Goal: Transaction & Acquisition: Purchase product/service

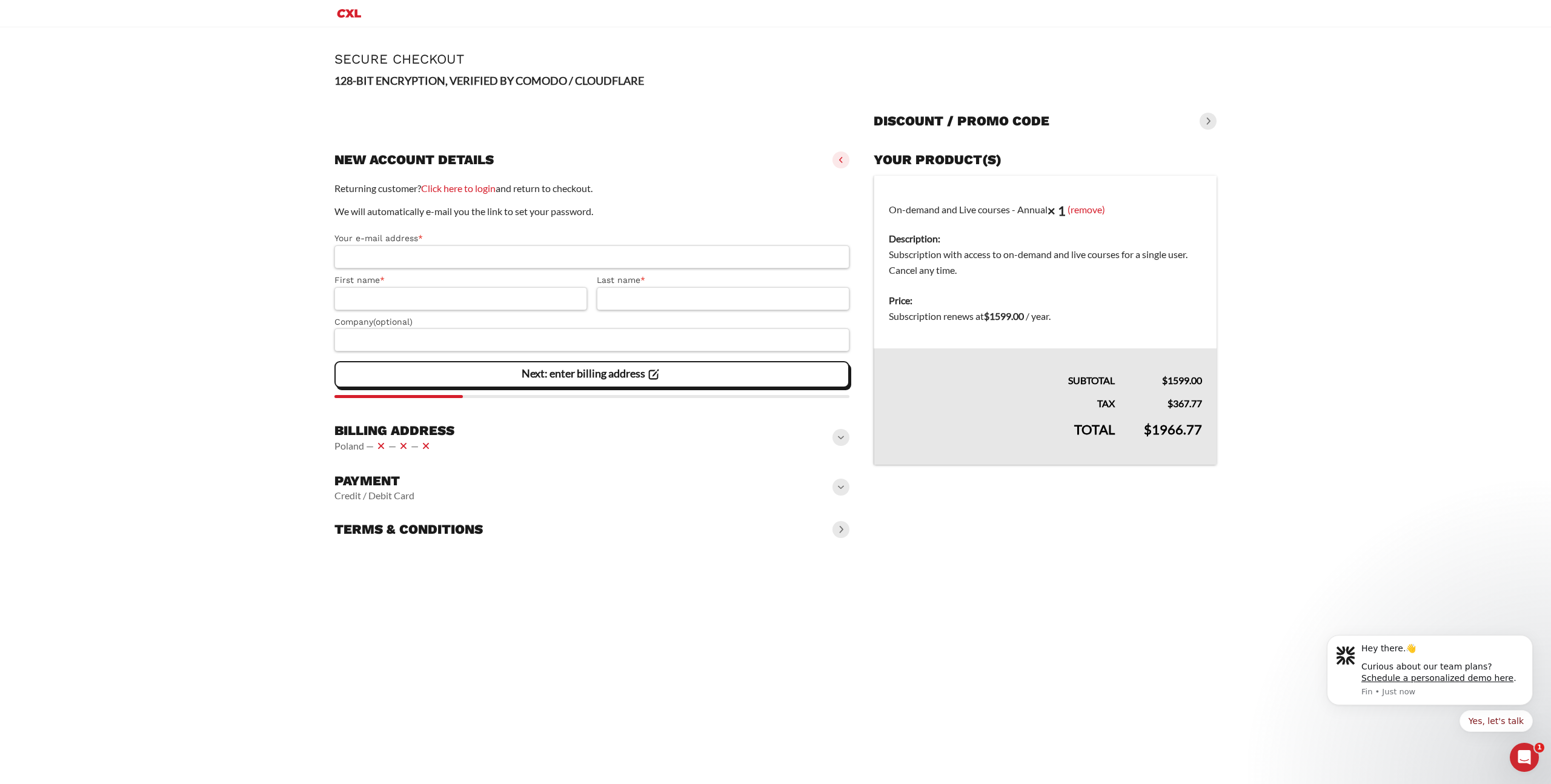
click at [623, 485] on div "Payment Credit / Debit Card" at bounding box center [592, 487] width 515 height 39
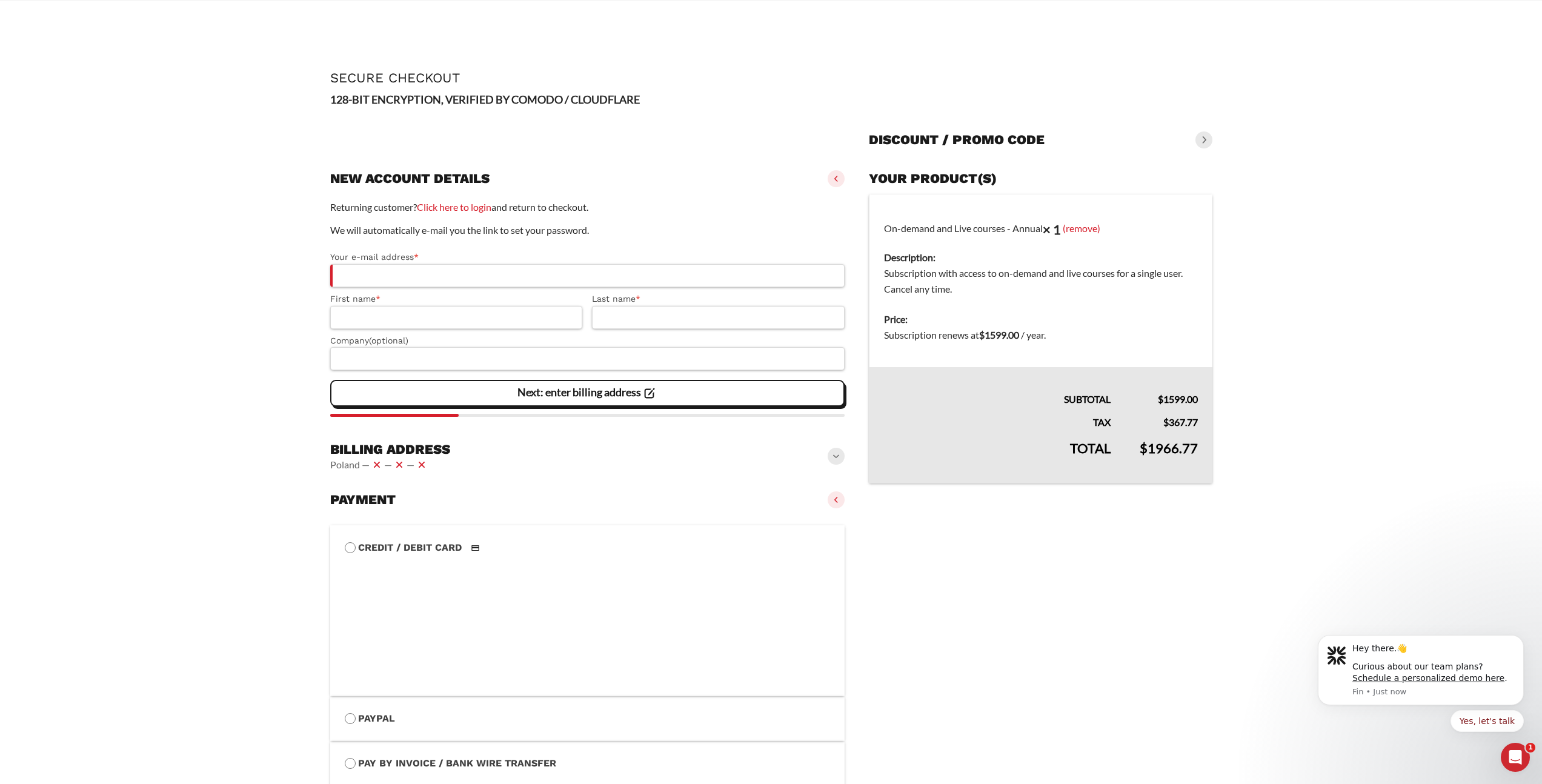
scroll to position [132, 0]
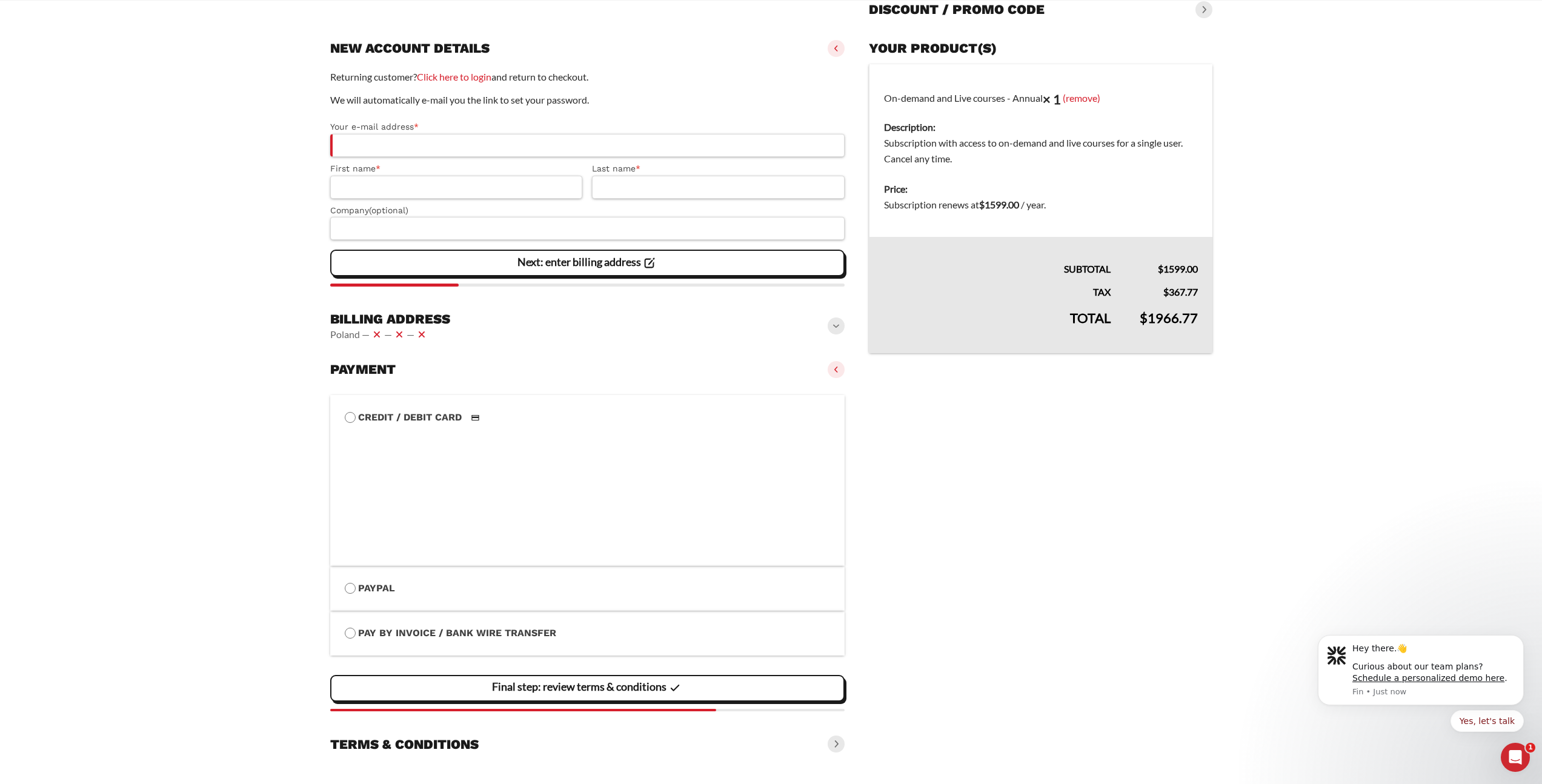
click at [513, 318] on div "Billing address [GEOGRAPHIC_DATA] — — —" at bounding box center [587, 326] width 515 height 41
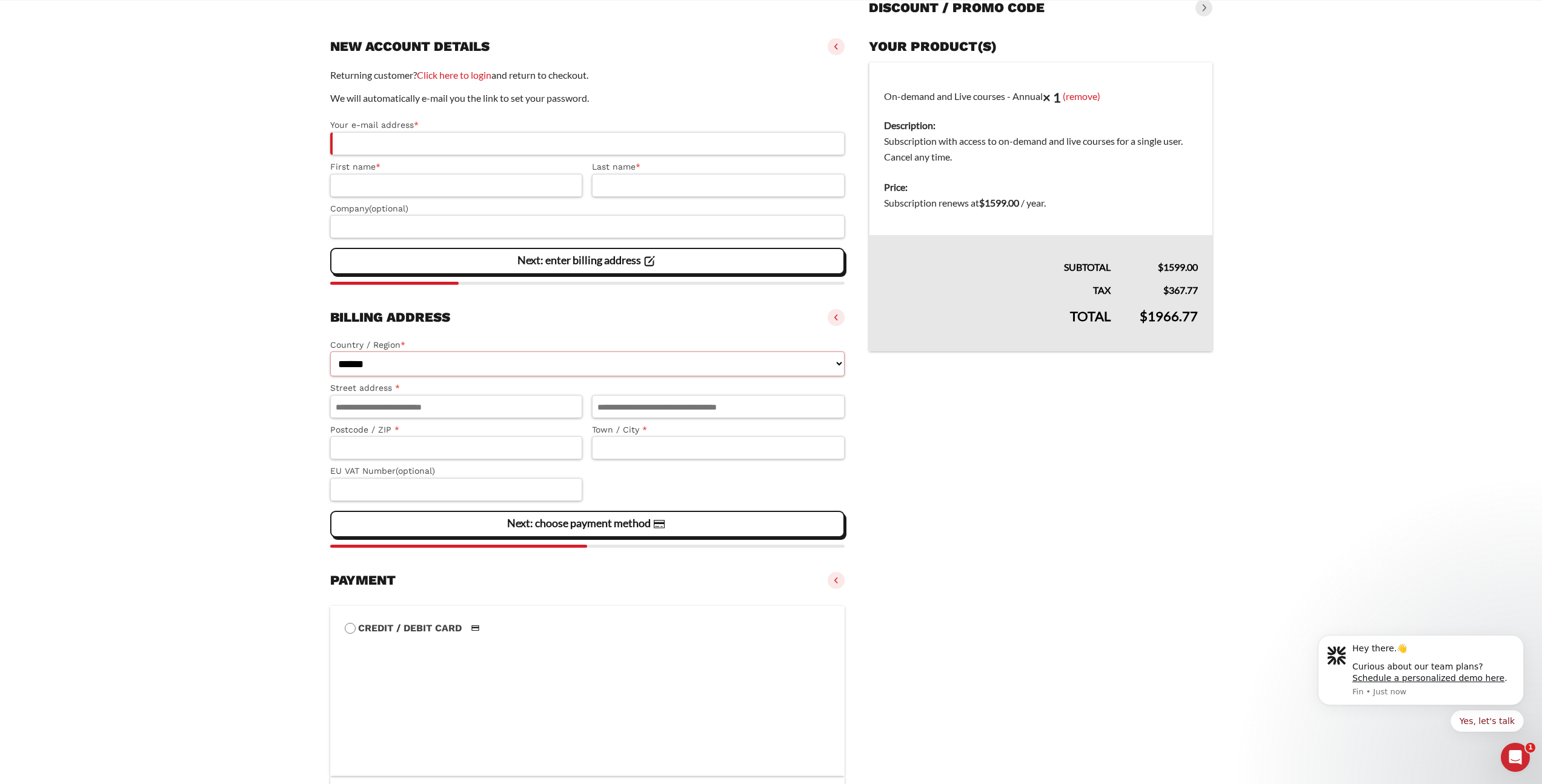
click at [464, 364] on select "**********" at bounding box center [587, 364] width 515 height 25
click at [330, 352] on select "**********" at bounding box center [587, 364] width 515 height 25
select select "**"
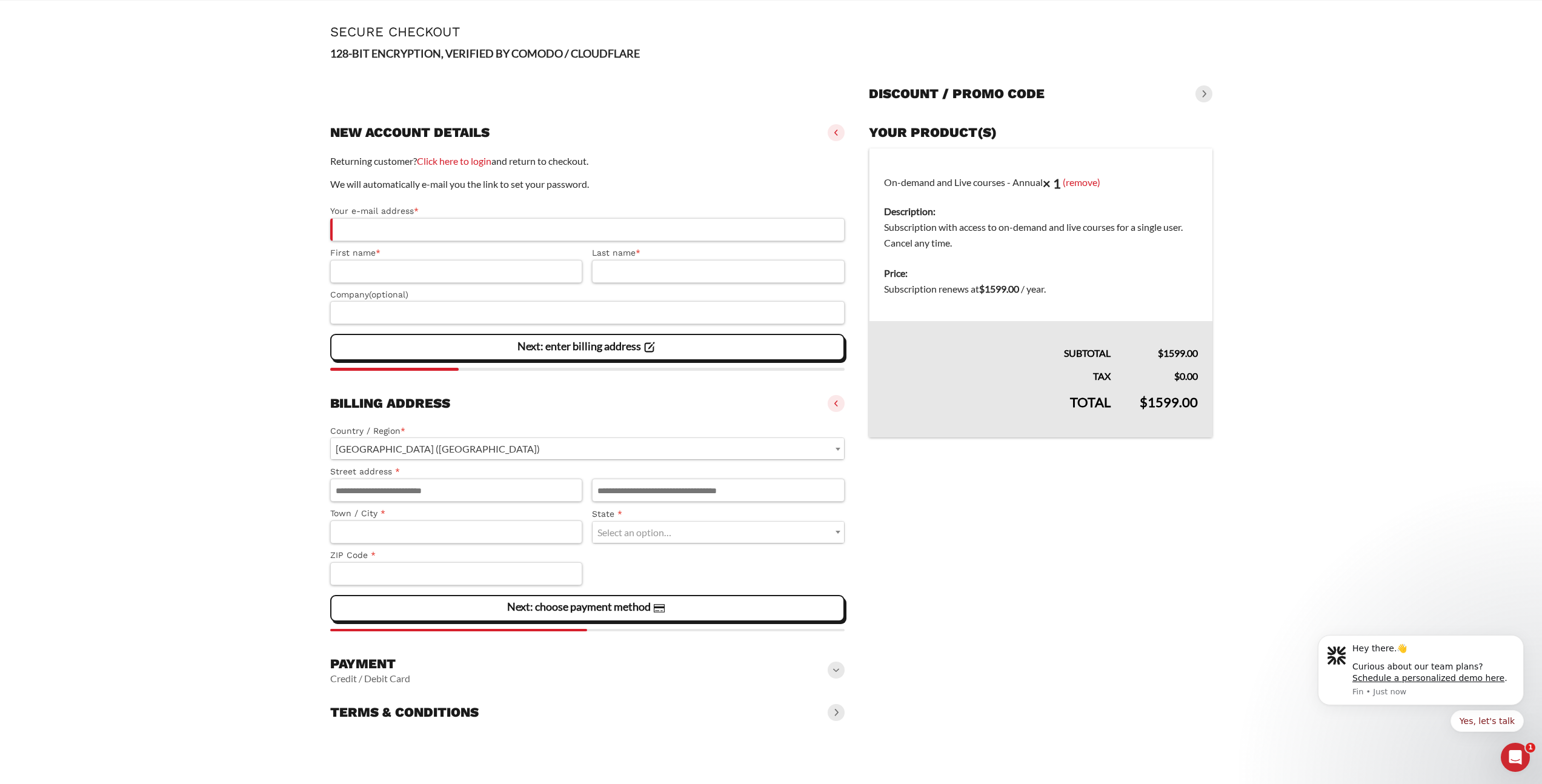
scroll to position [46, 0]
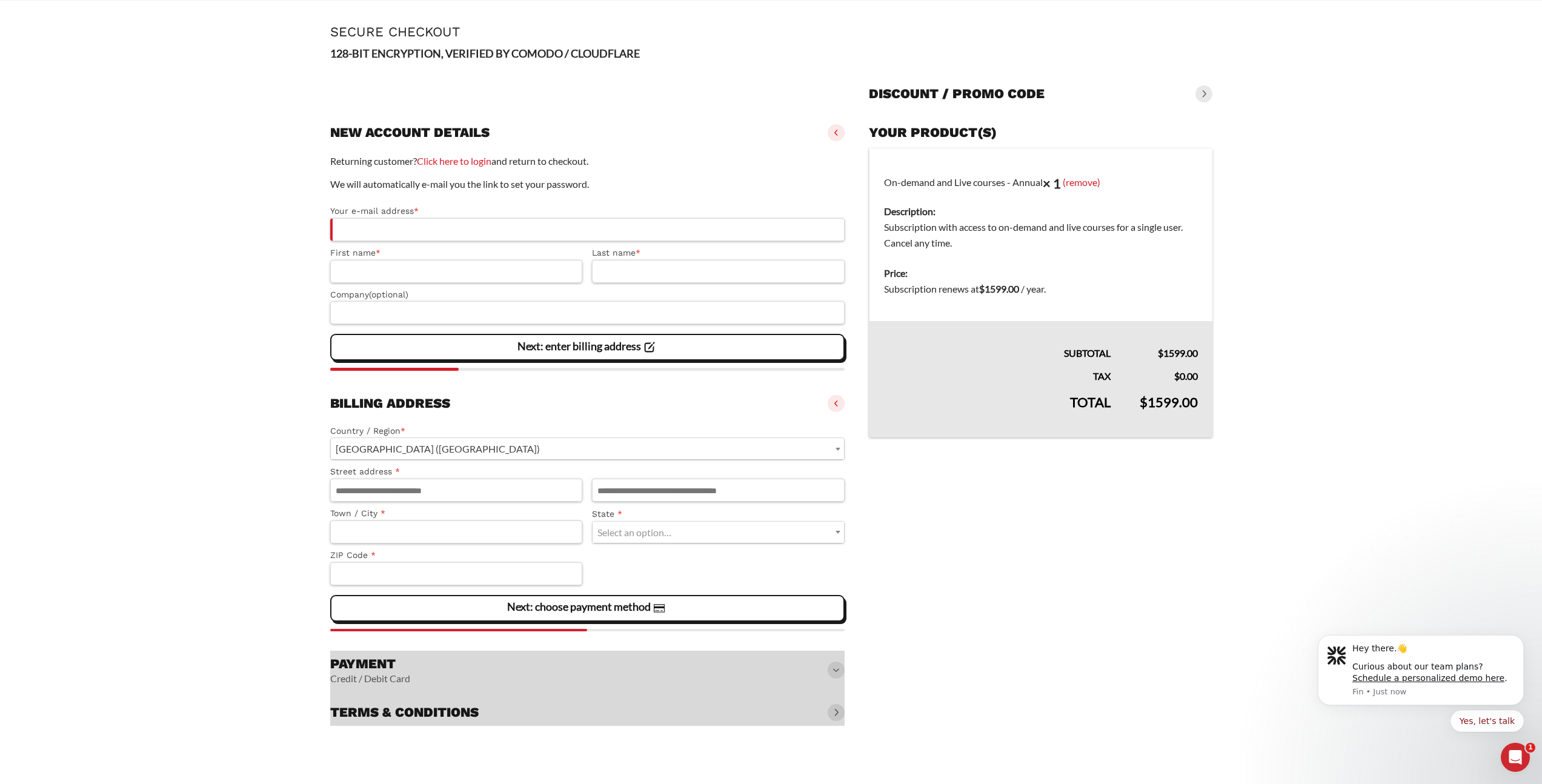
click at [934, 516] on vaadin-details "Your product(s) On-demand and Live courses - Annual × 1 (remove) Description: S…" at bounding box center [1041, 422] width 343 height 606
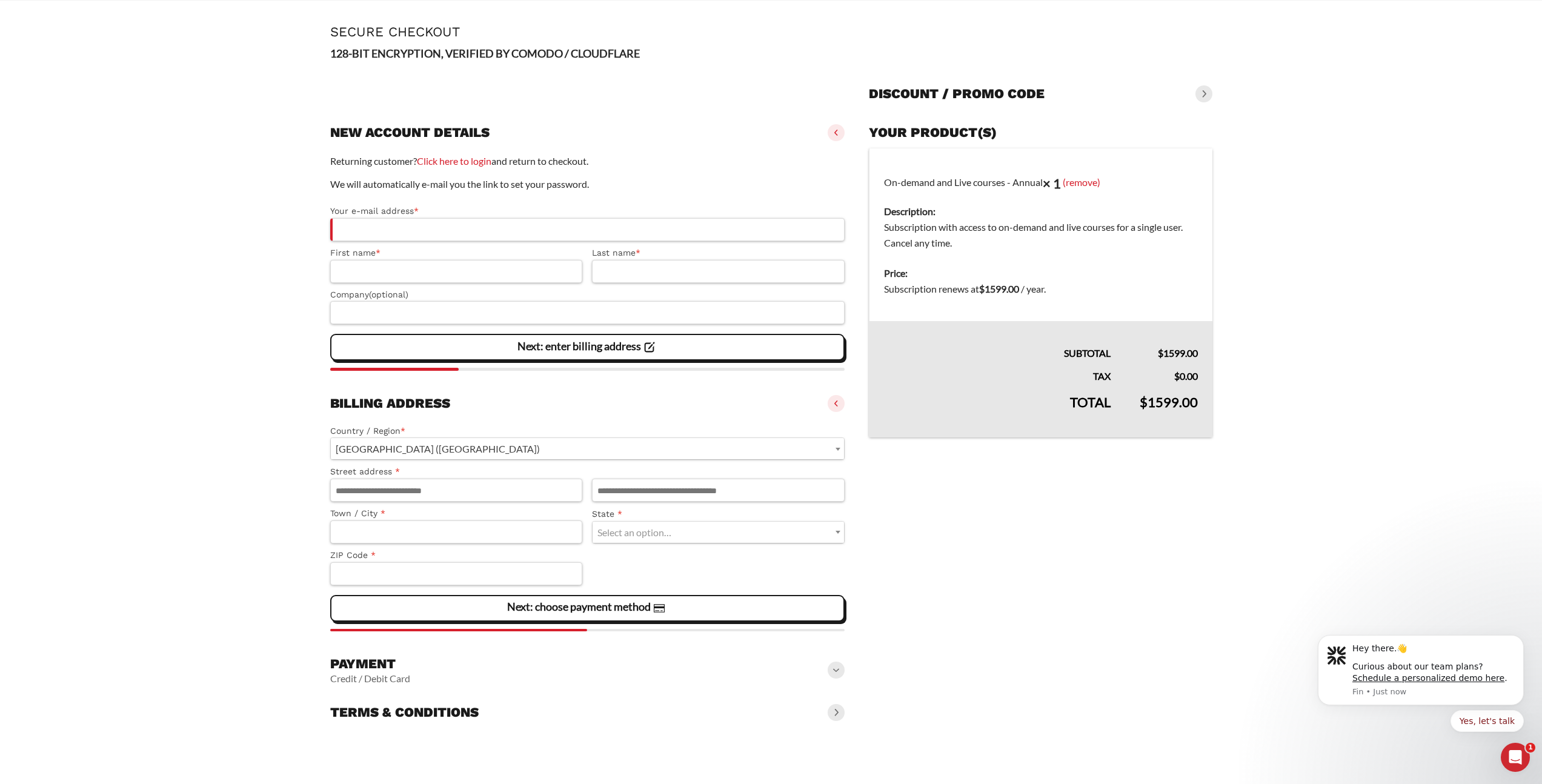
click at [558, 674] on div "Payment Credit / Debit Card" at bounding box center [587, 669] width 515 height 39
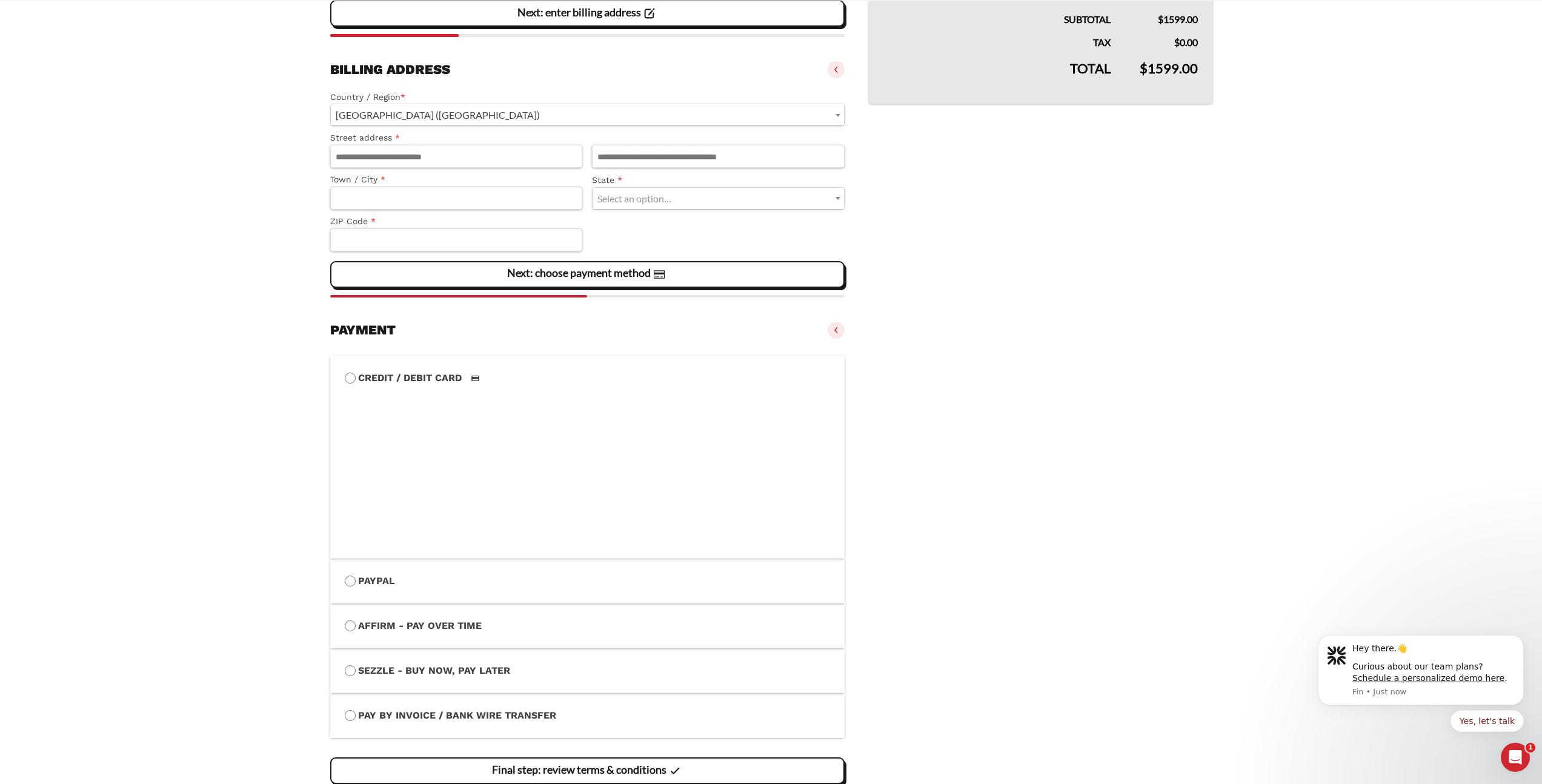
click at [440, 628] on label "Affirm - Pay over time" at bounding box center [587, 625] width 486 height 16
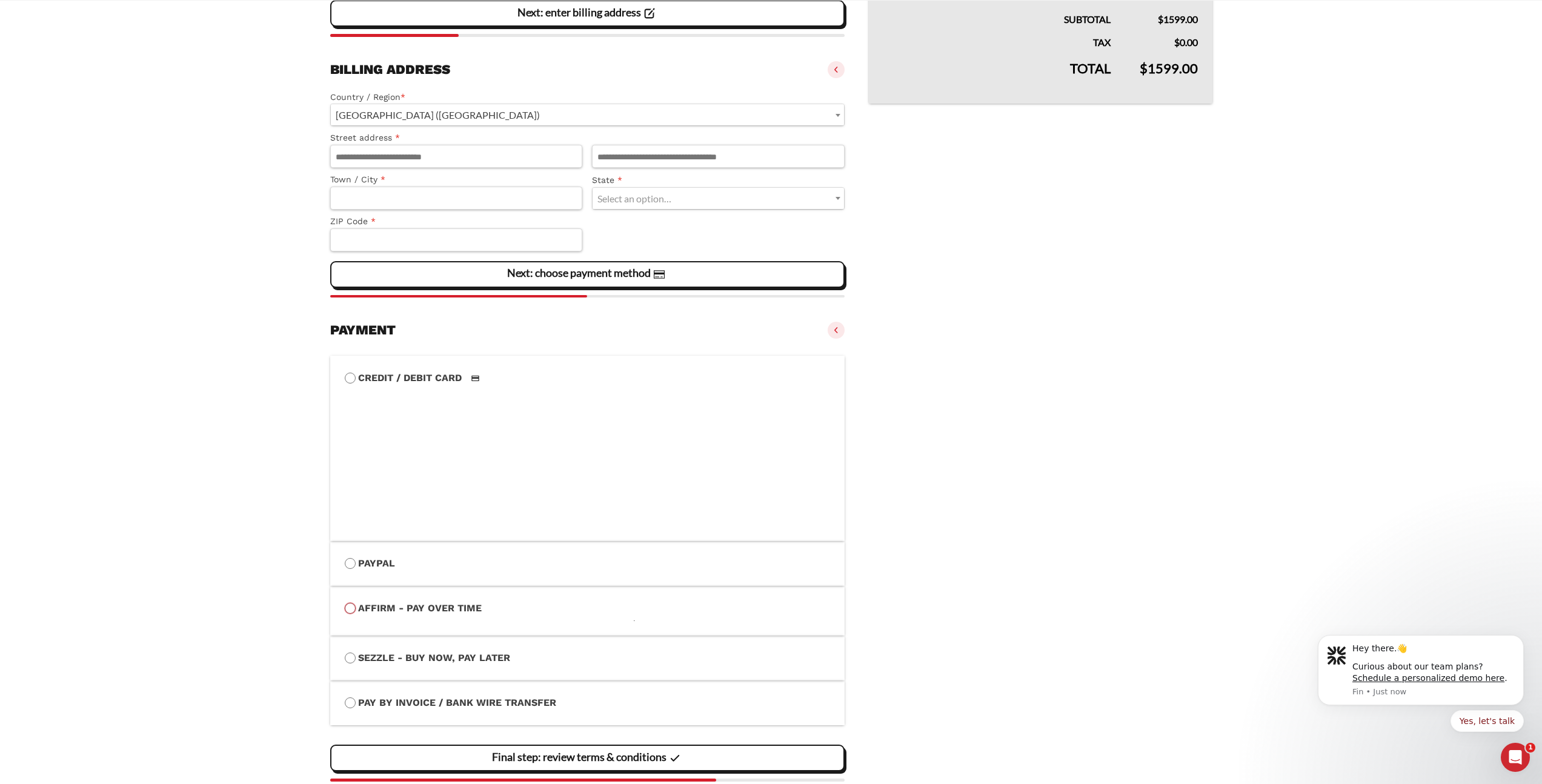
scroll to position [353, 0]
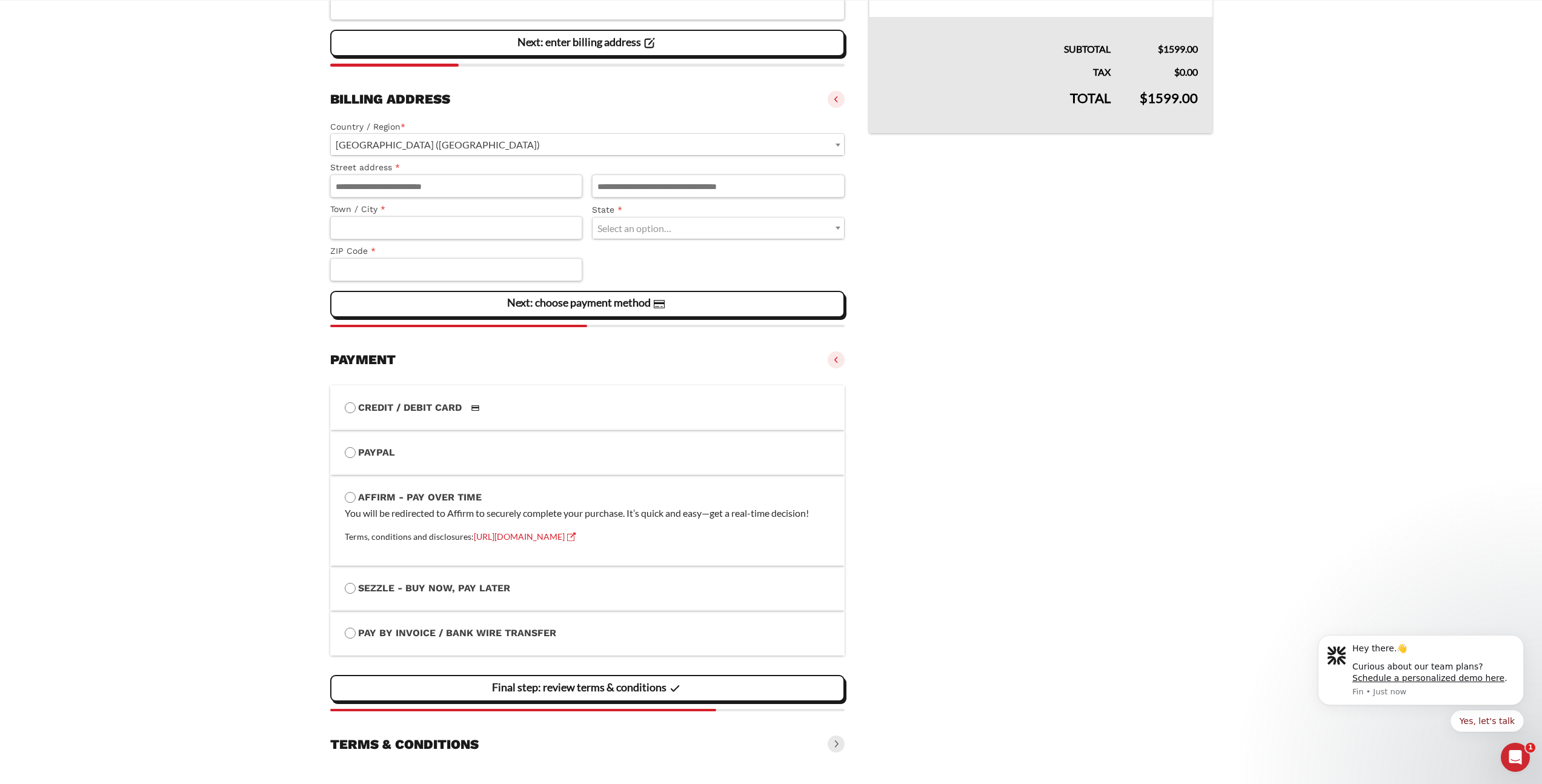
click at [1044, 519] on vaadin-details "Your product(s) On-demand and Live courses - Annual × 1 (remove) Description: S…" at bounding box center [1041, 286] width 343 height 942
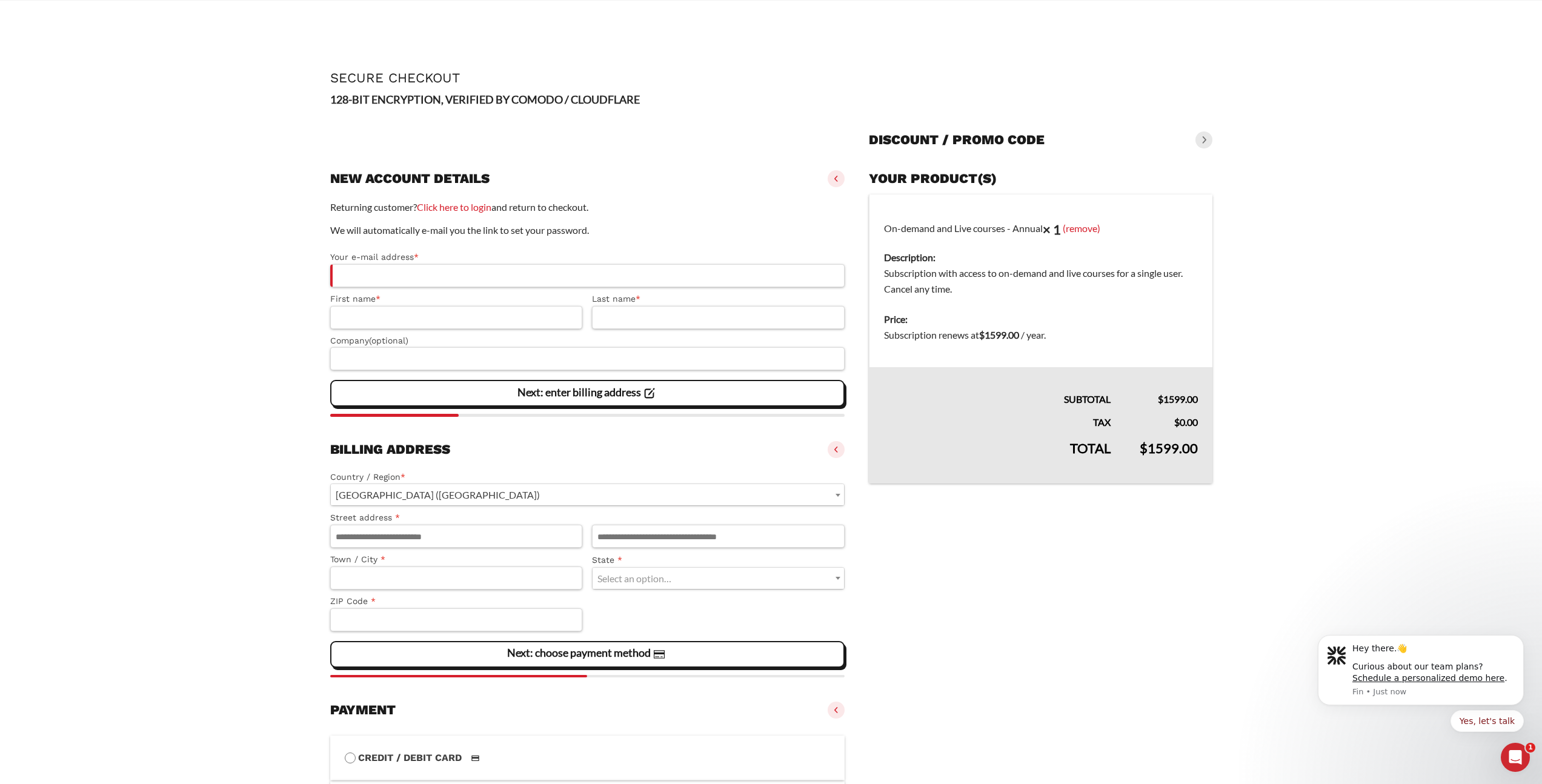
scroll to position [316, 0]
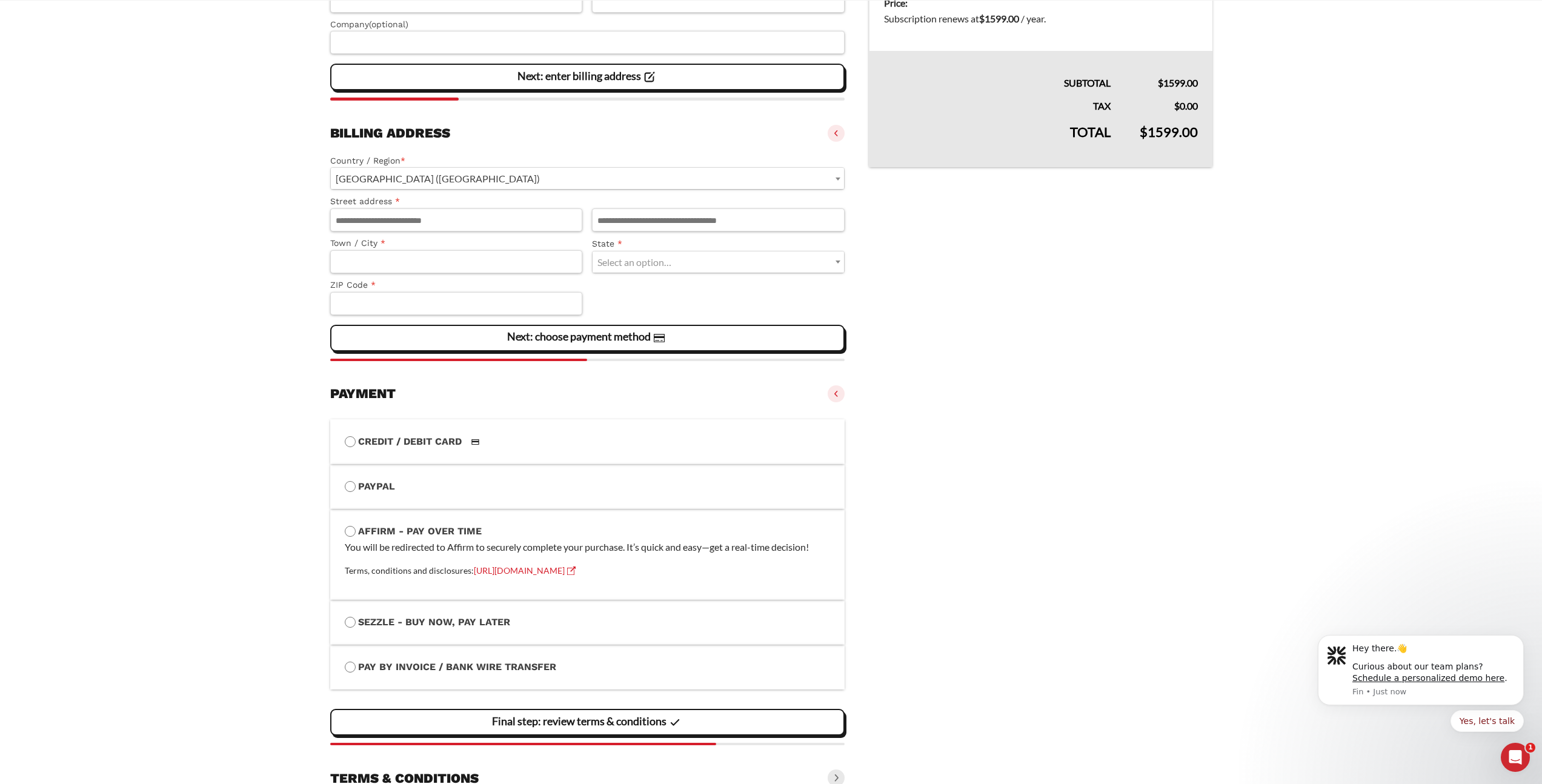
click at [1174, 444] on vaadin-details "Your product(s) On-demand and Live courses - Annual × 1 (remove) Description: S…" at bounding box center [1041, 320] width 343 height 942
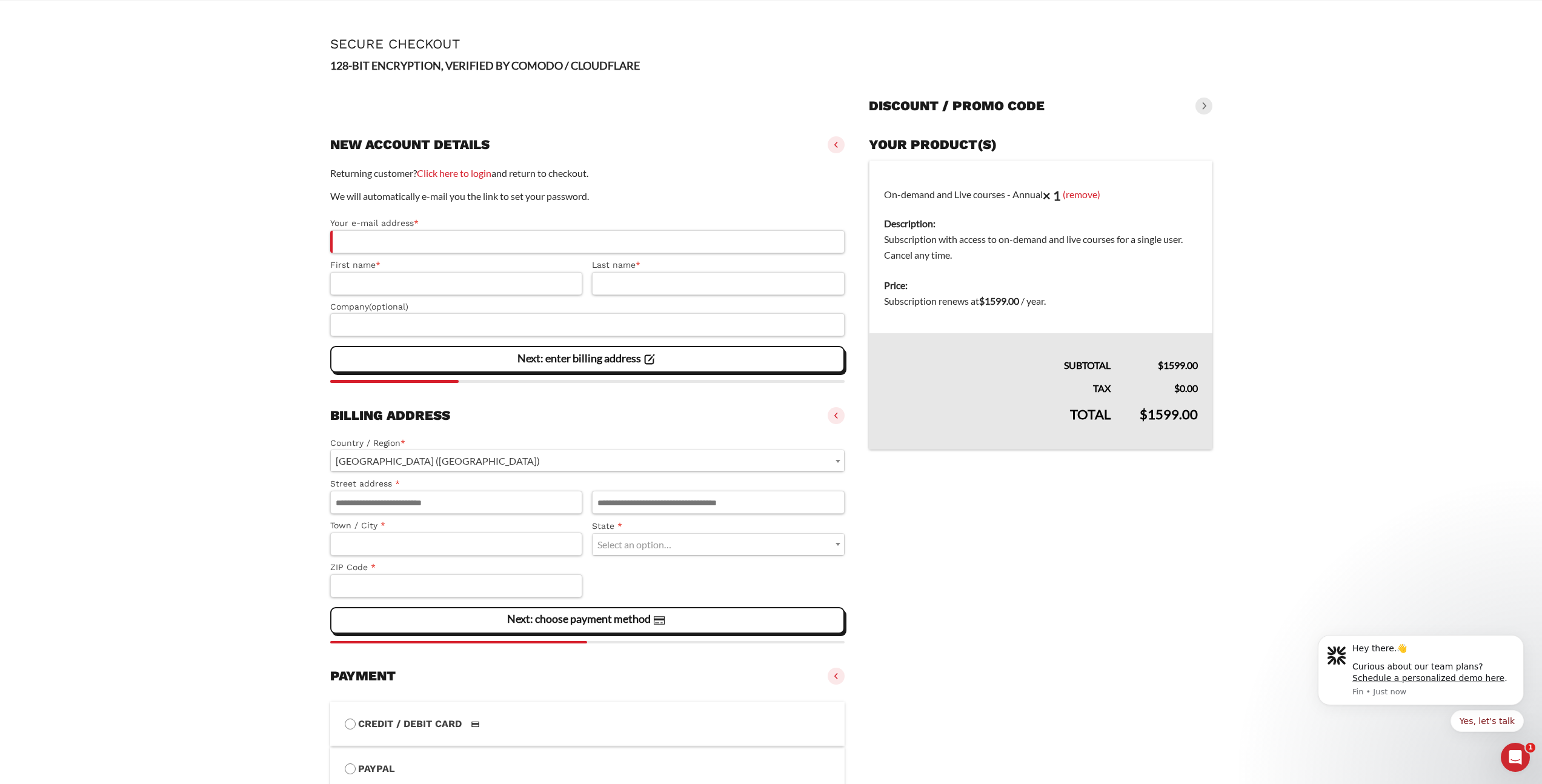
scroll to position [0, 0]
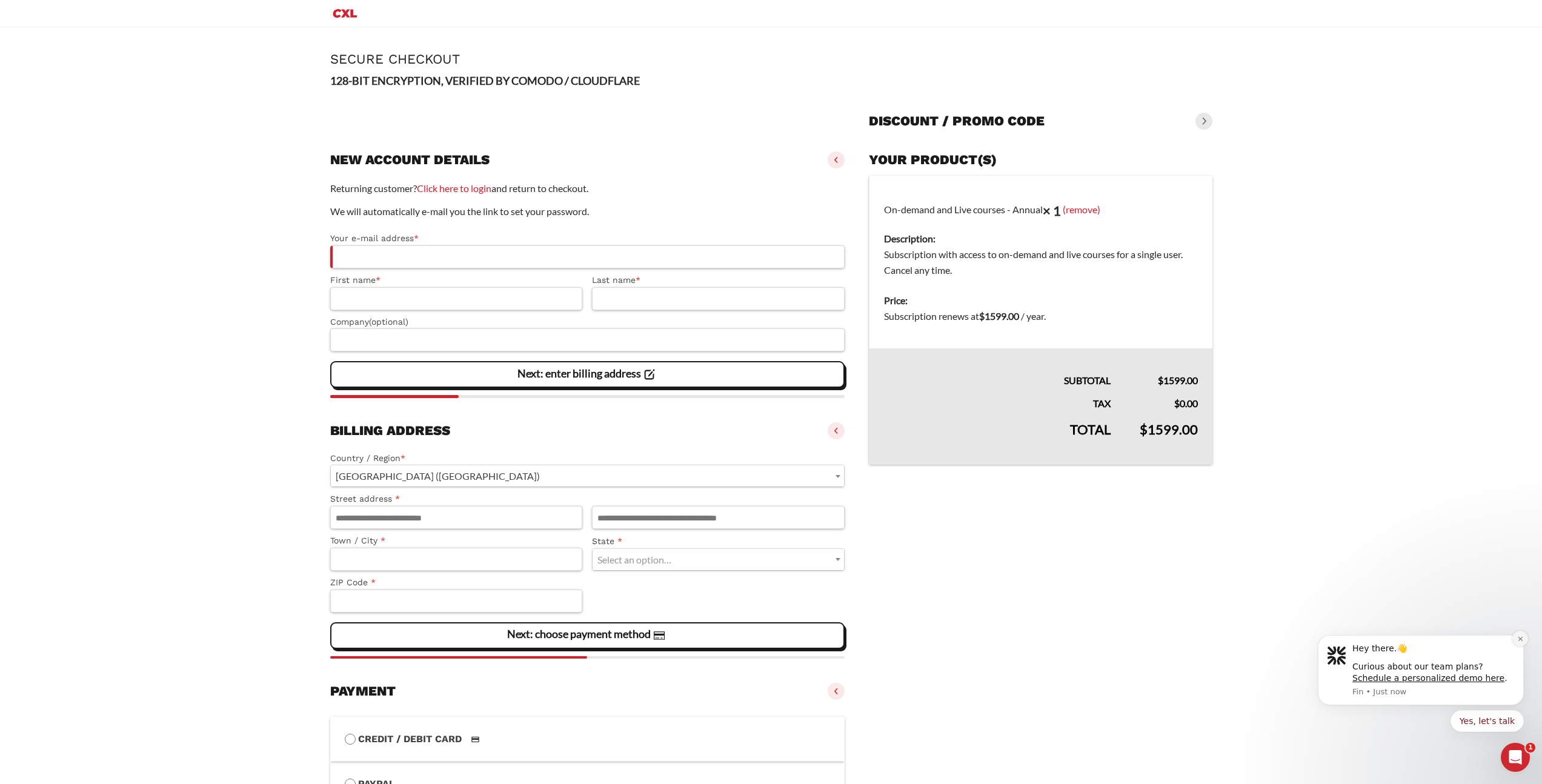
click at [1518, 641] on icon "Dismiss notification" at bounding box center [1520, 639] width 6 height 6
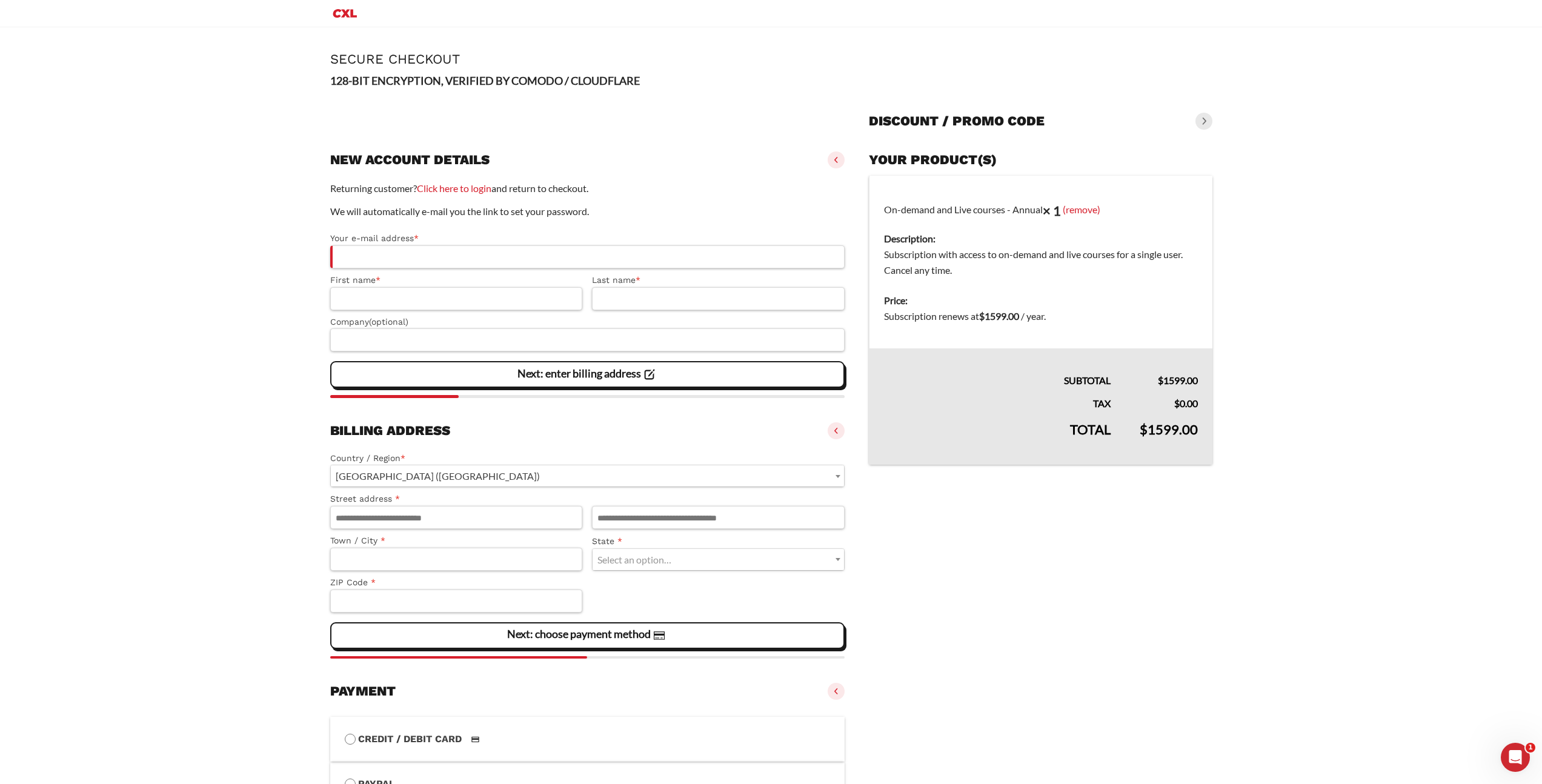
click at [1165, 592] on vaadin-details "Your product(s) On-demand and Live courses - Annual × 1 (remove) Description: S…" at bounding box center [1041, 617] width 343 height 942
click at [259, 222] on main "Page Secure Checkout 128-BIT ENCRYPTION, VERIFIED BY COMODO / CLOUDFLARE Discou…" at bounding box center [771, 571] width 1542 height 1088
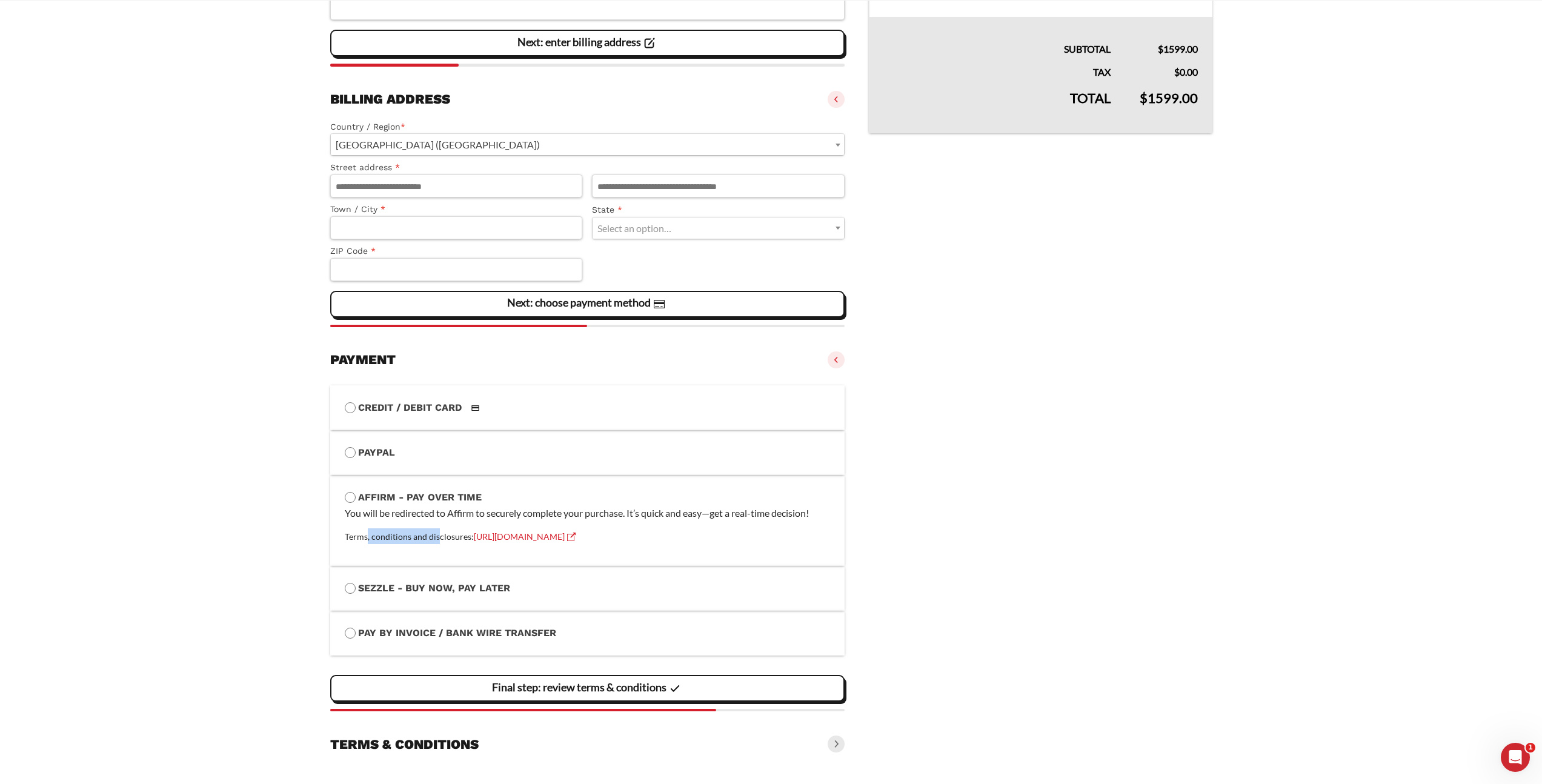
drag, startPoint x: 389, startPoint y: 536, endPoint x: 436, endPoint y: 537, distance: 47.0
click at [436, 537] on small "Terms, conditions and disclosures: [URL][DOMAIN_NAME]" at bounding box center [460, 536] width 231 height 10
click at [424, 539] on small "Terms, conditions and disclosures: [URL][DOMAIN_NAME]" at bounding box center [460, 536] width 231 height 10
drag, startPoint x: 364, startPoint y: 536, endPoint x: 573, endPoint y: 541, distance: 209.1
click at [573, 541] on li "Affirm - Pay over time You will be redirected to Affirm to securely complete yo…" at bounding box center [587, 520] width 515 height 91
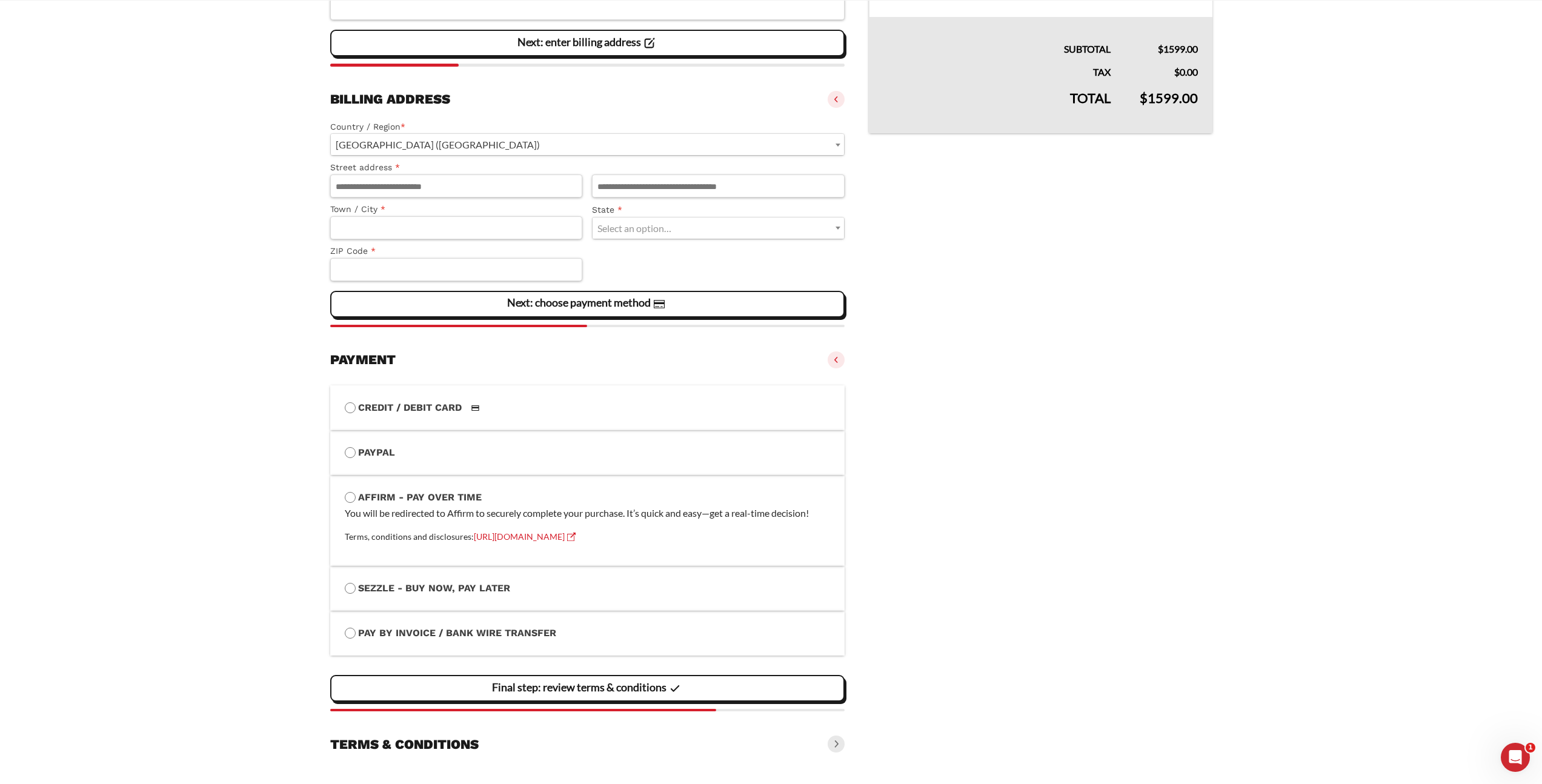
click at [700, 547] on li "Affirm - Pay over time You will be redirected to Affirm to securely complete yo…" at bounding box center [587, 520] width 515 height 91
click at [575, 537] on link "[URL][DOMAIN_NAME]" at bounding box center [525, 536] width 102 height 10
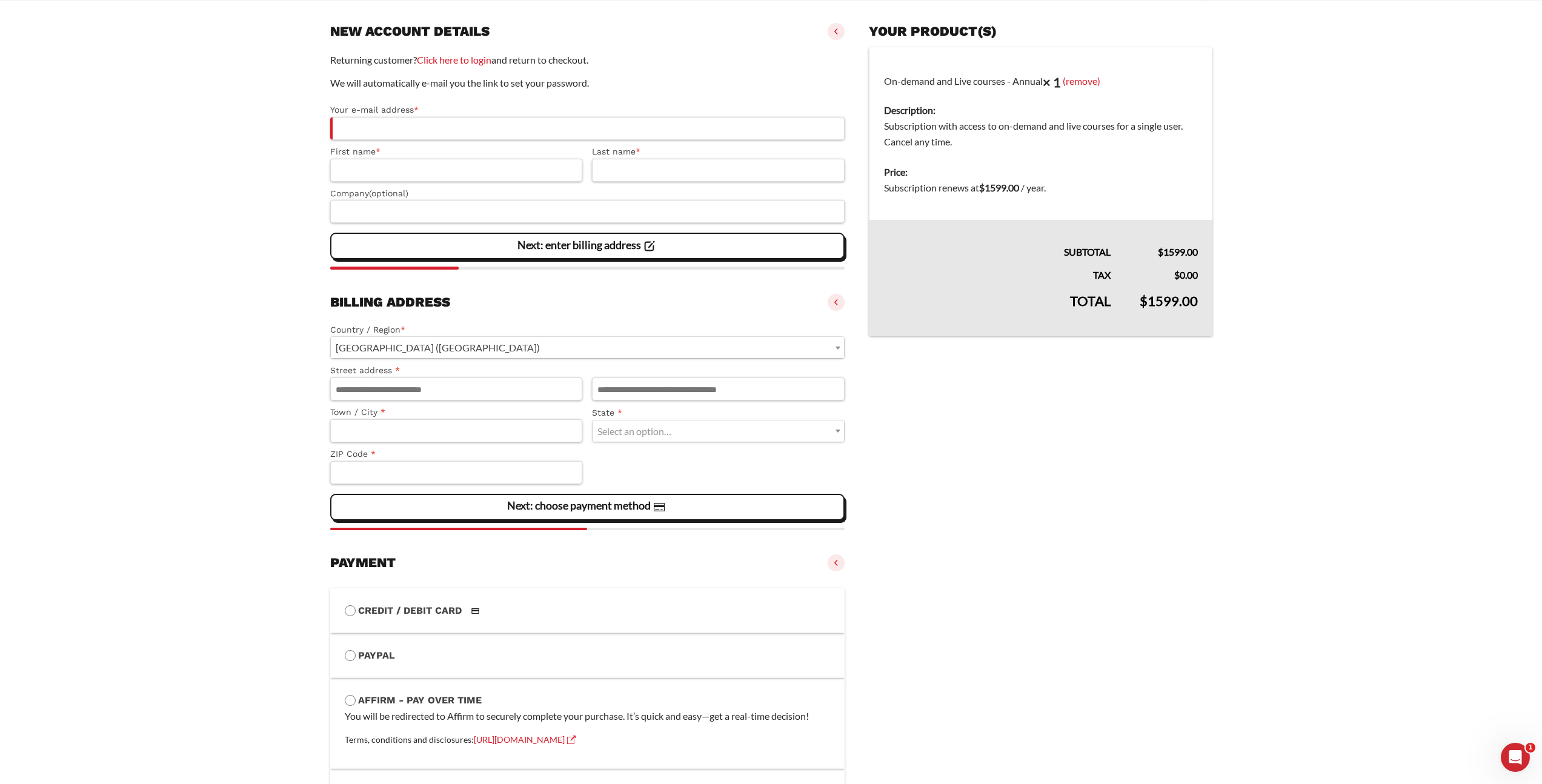
scroll to position [303, 0]
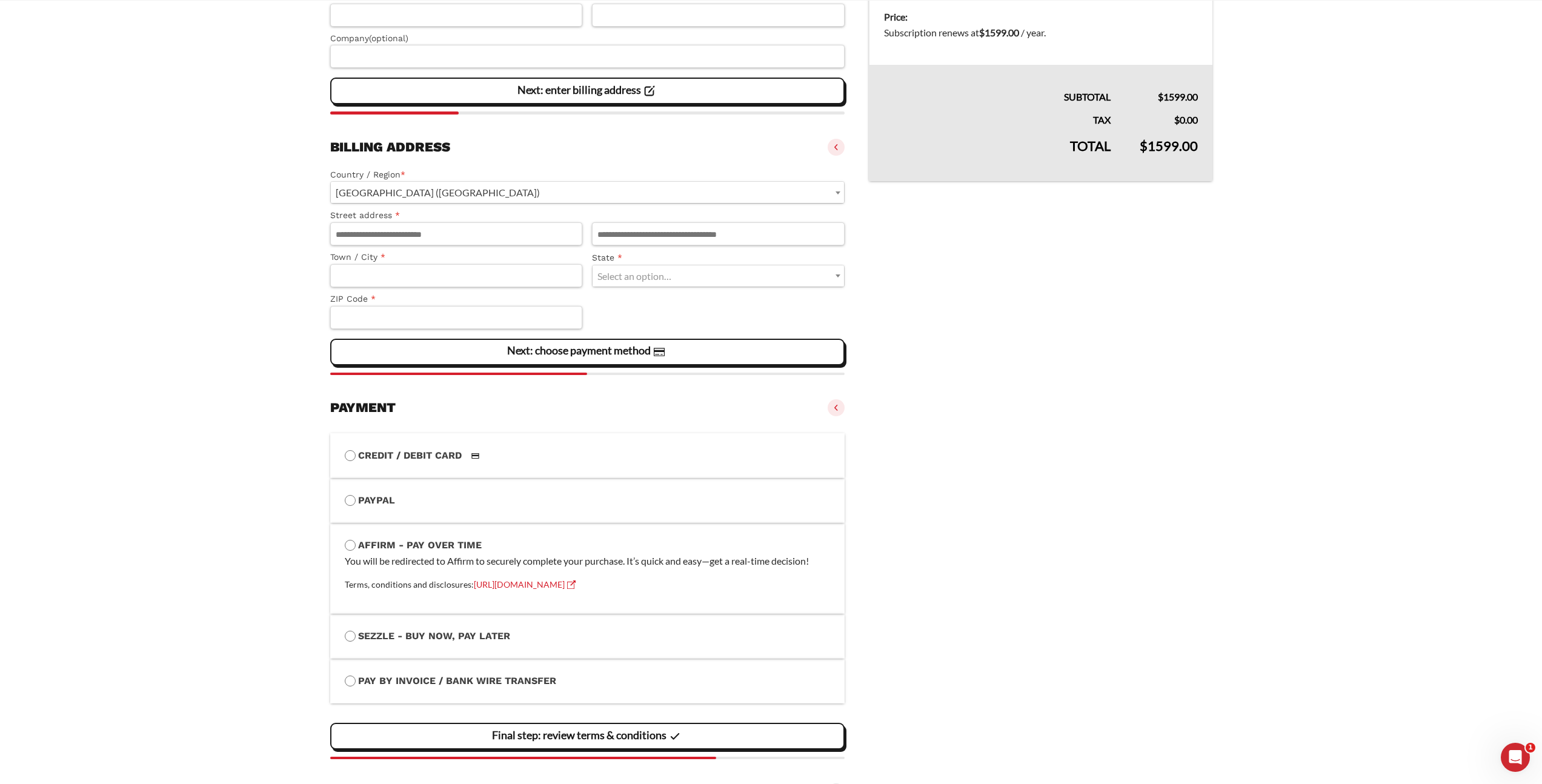
click at [491, 195] on span "[GEOGRAPHIC_DATA] ([GEOGRAPHIC_DATA])" at bounding box center [587, 192] width 514 height 21
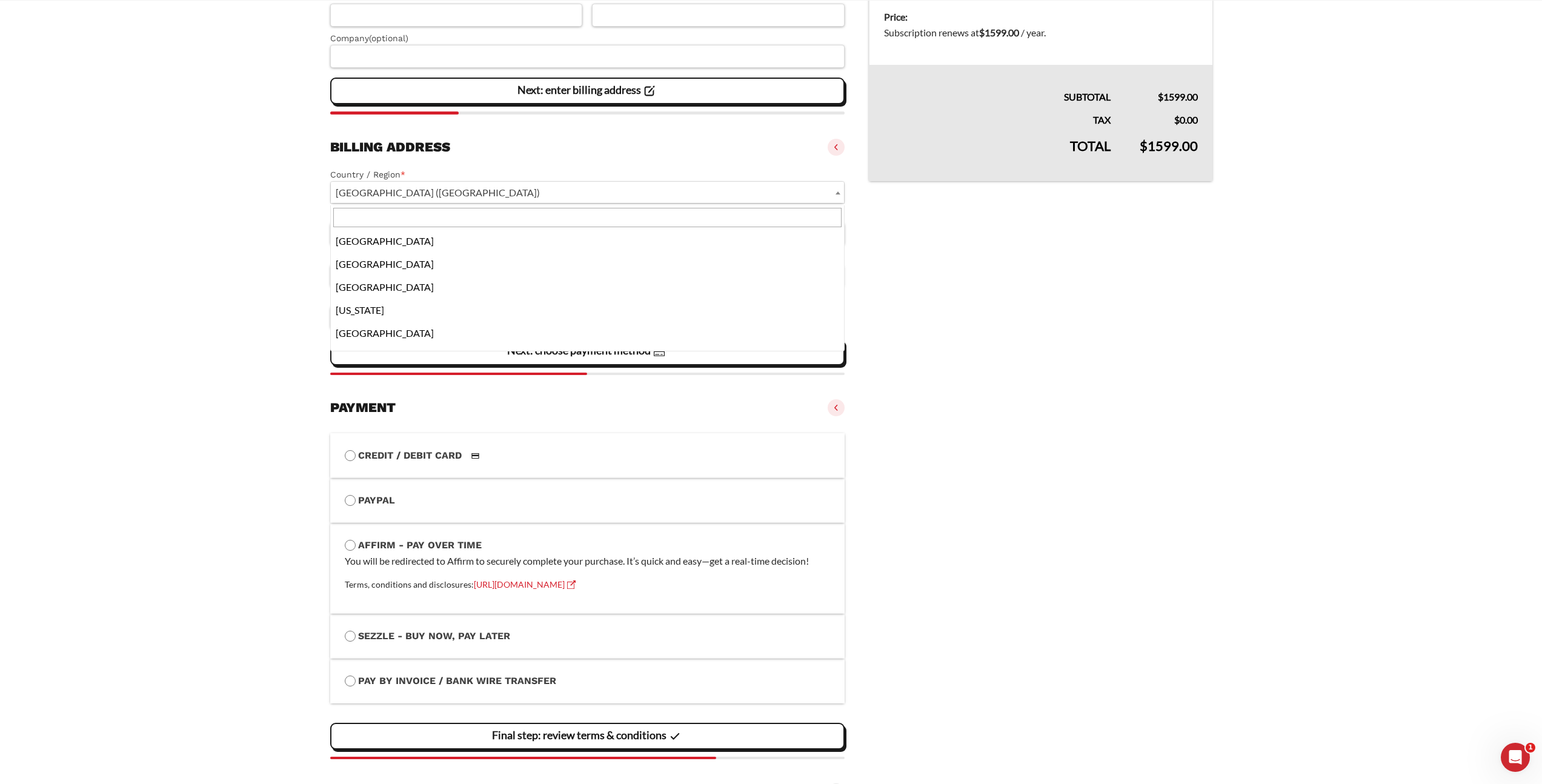
scroll to position [5247, 0]
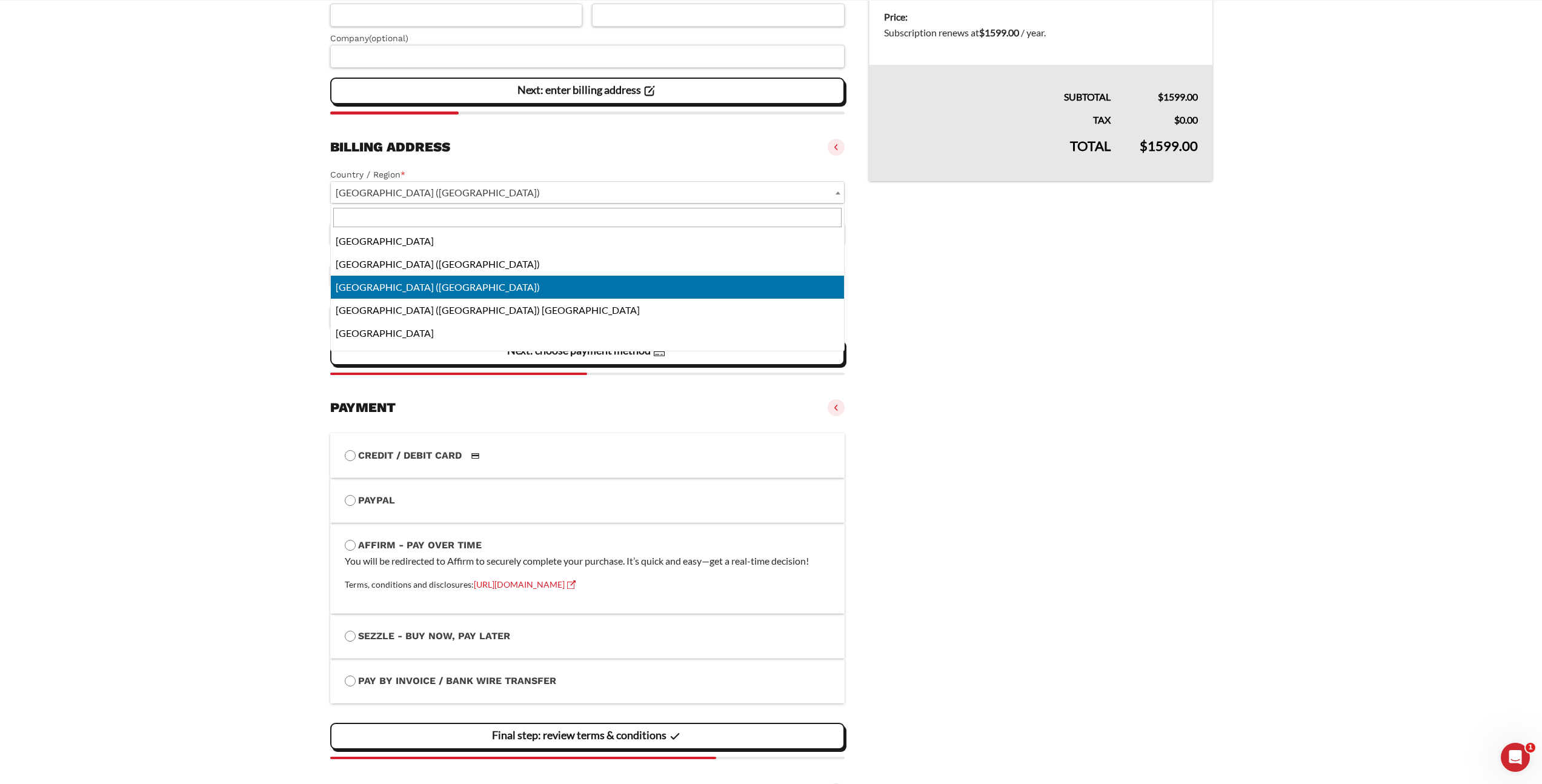
click at [473, 213] on input "text" at bounding box center [587, 217] width 509 height 19
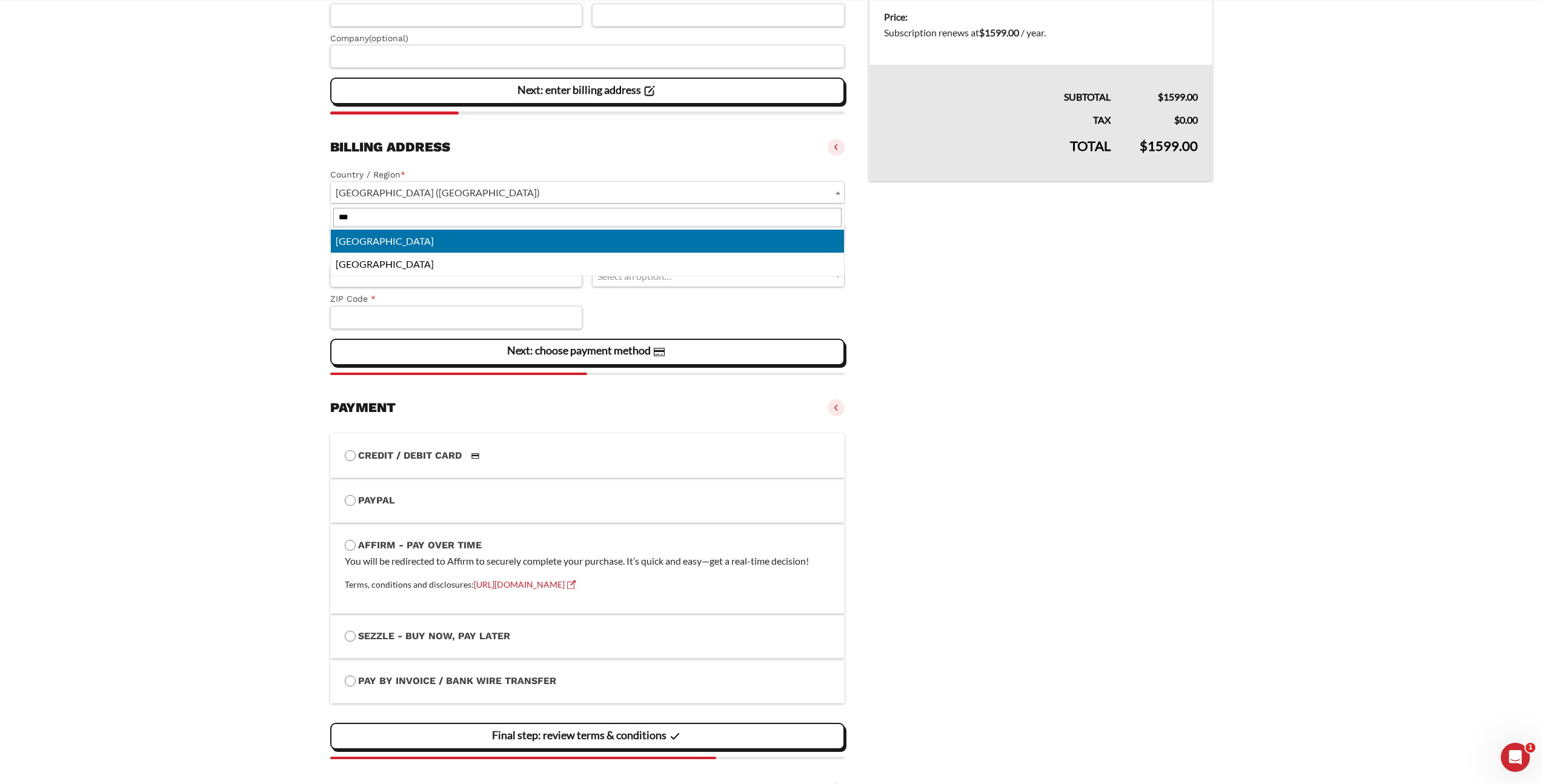
type input "***"
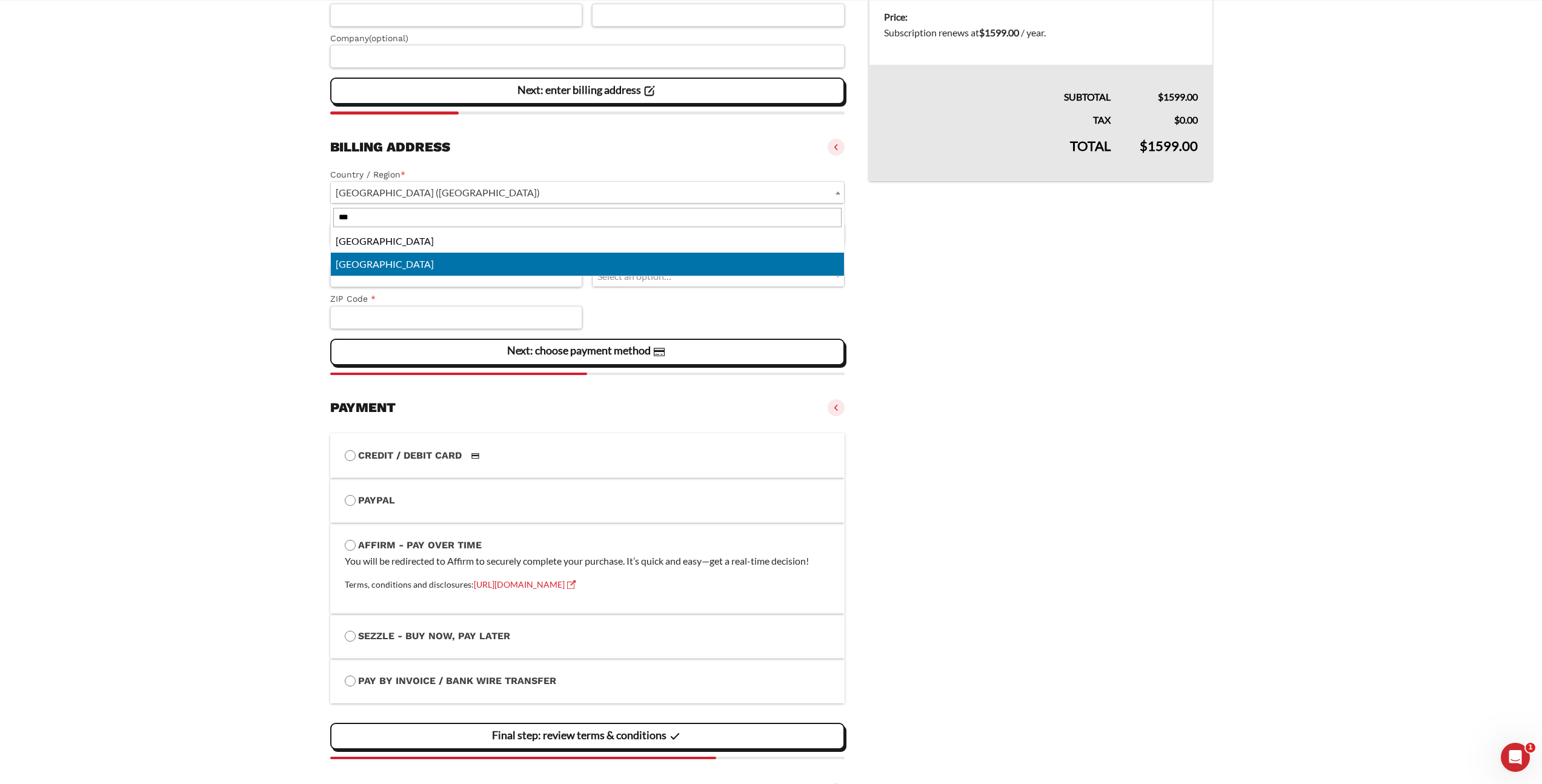
select select "**"
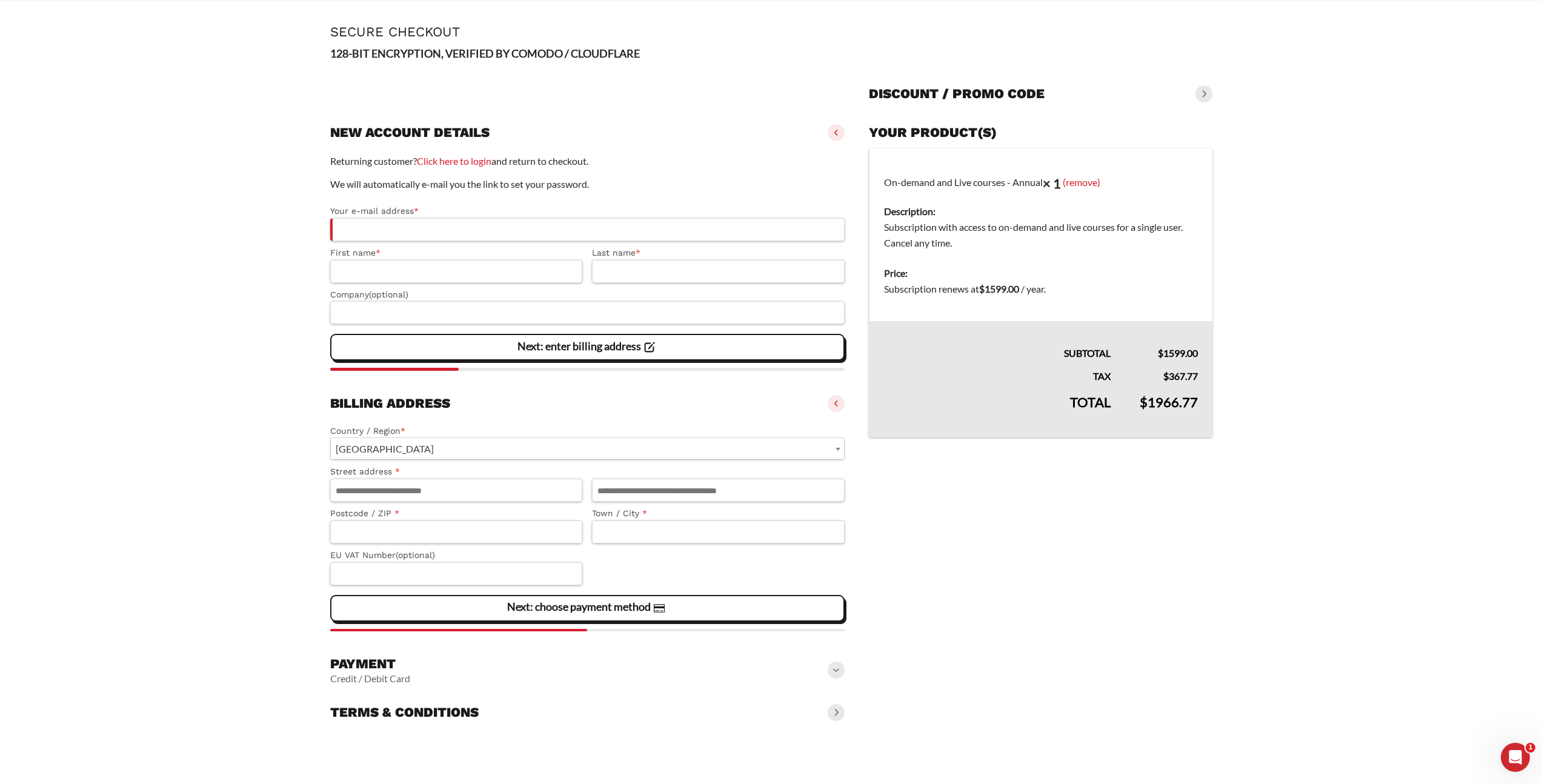
scroll to position [46, 0]
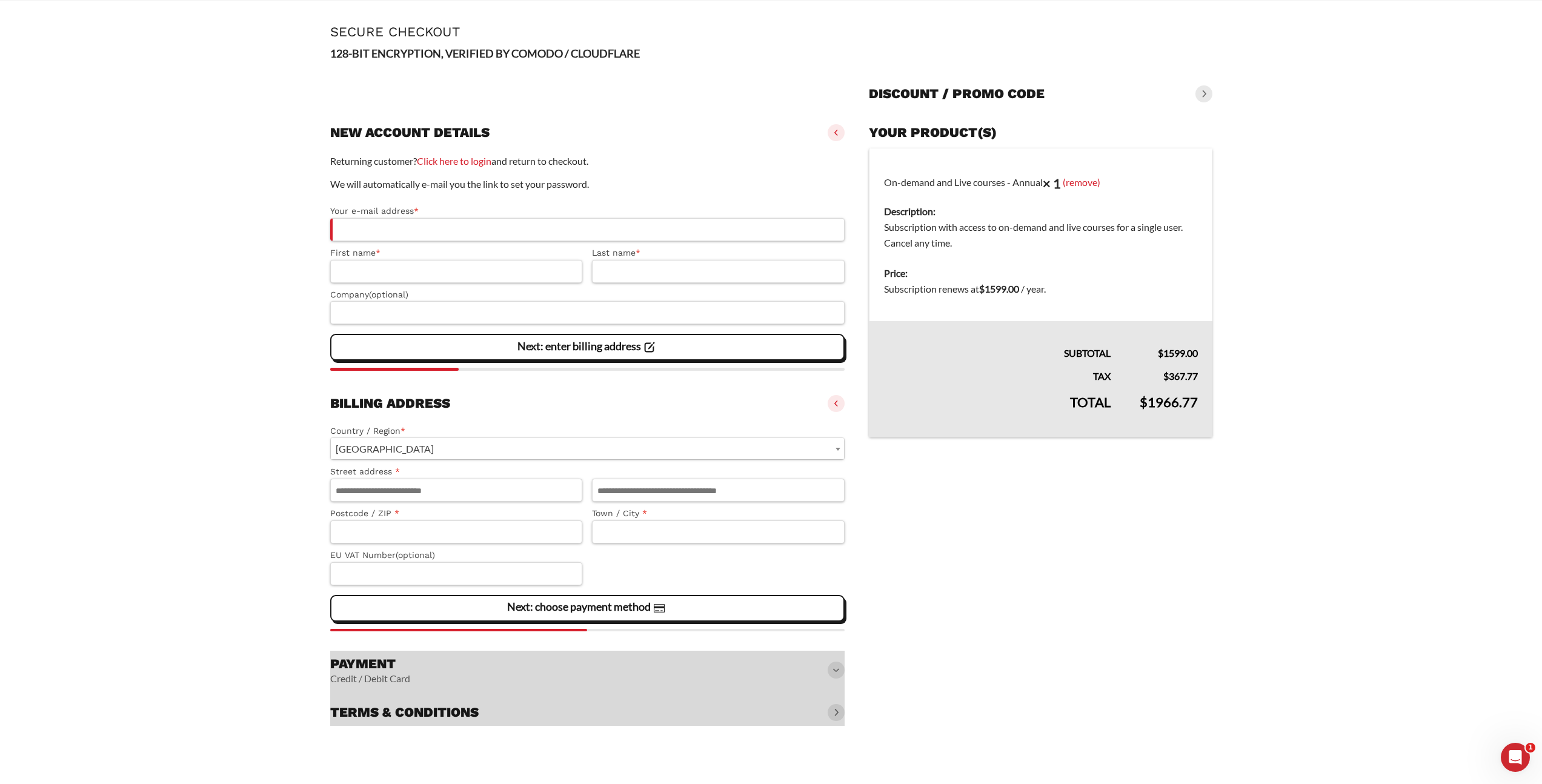
click at [217, 355] on main "Page Secure Checkout 128-BIT ENCRYPTION, VERIFIED BY COMODO / CLOUDFLARE Discou…" at bounding box center [771, 376] width 1542 height 752
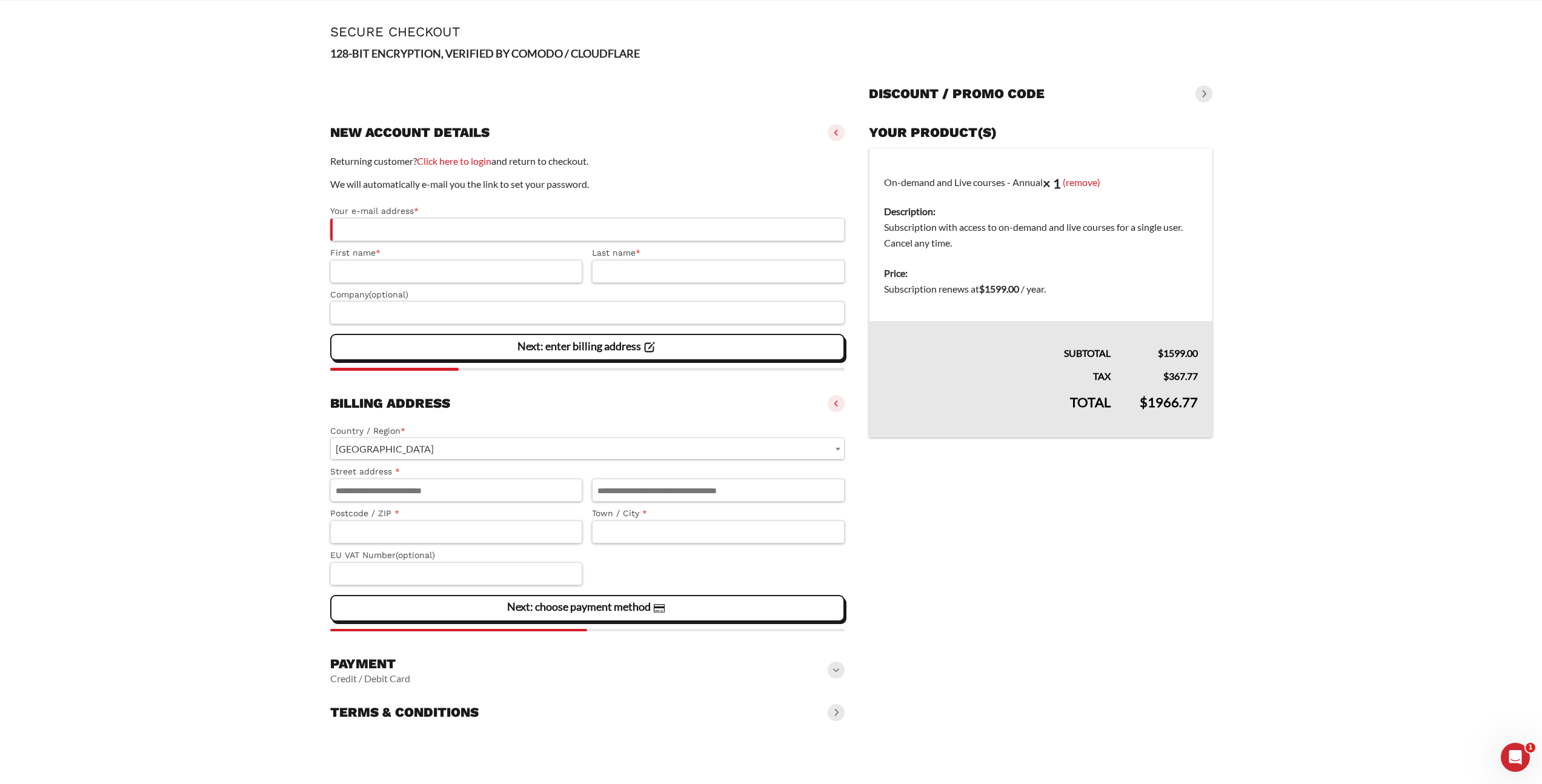
click at [671, 671] on div "Payment Credit / Debit Card" at bounding box center [587, 669] width 515 height 39
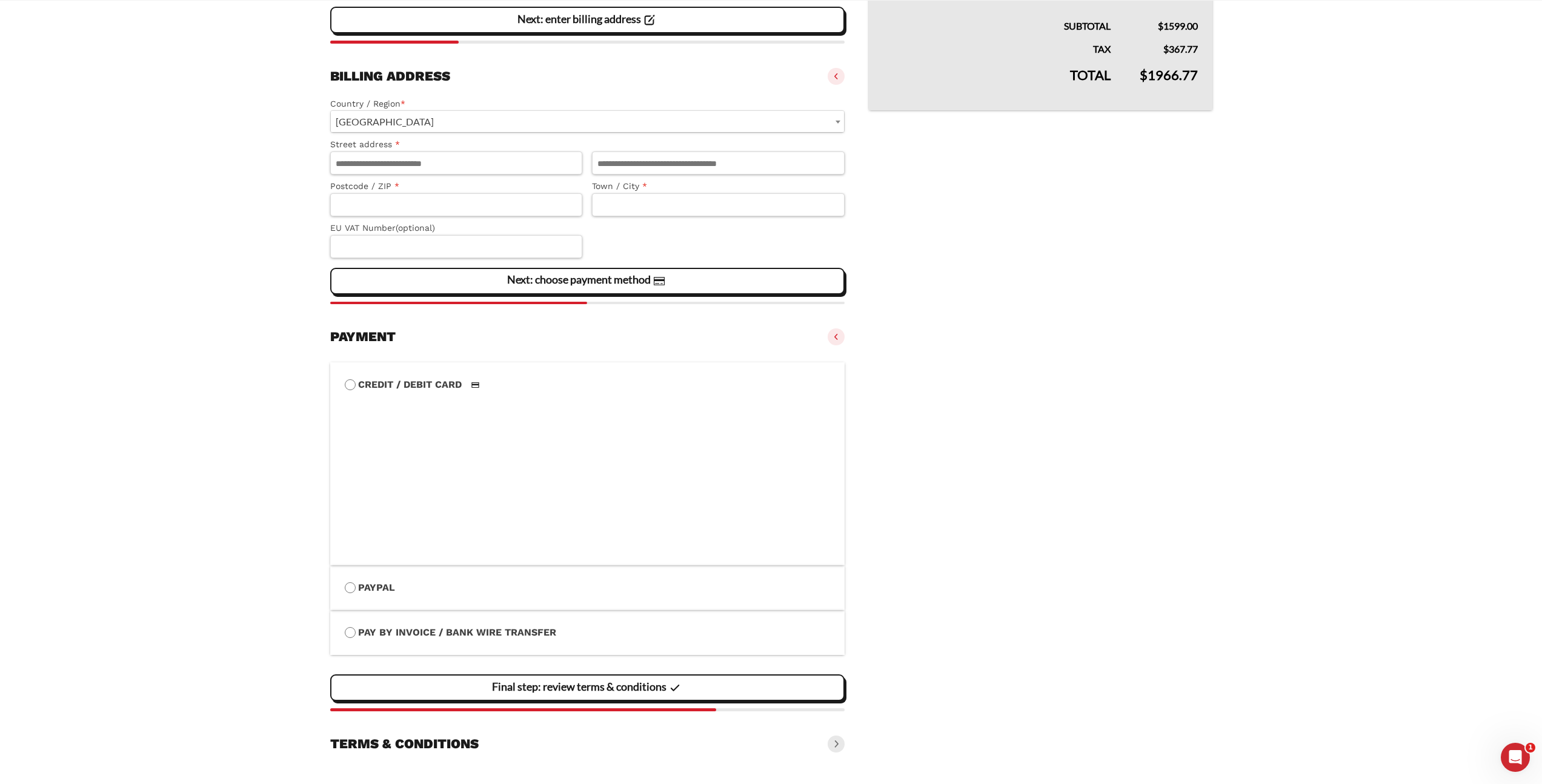
click at [514, 119] on span "[GEOGRAPHIC_DATA]" at bounding box center [587, 121] width 514 height 21
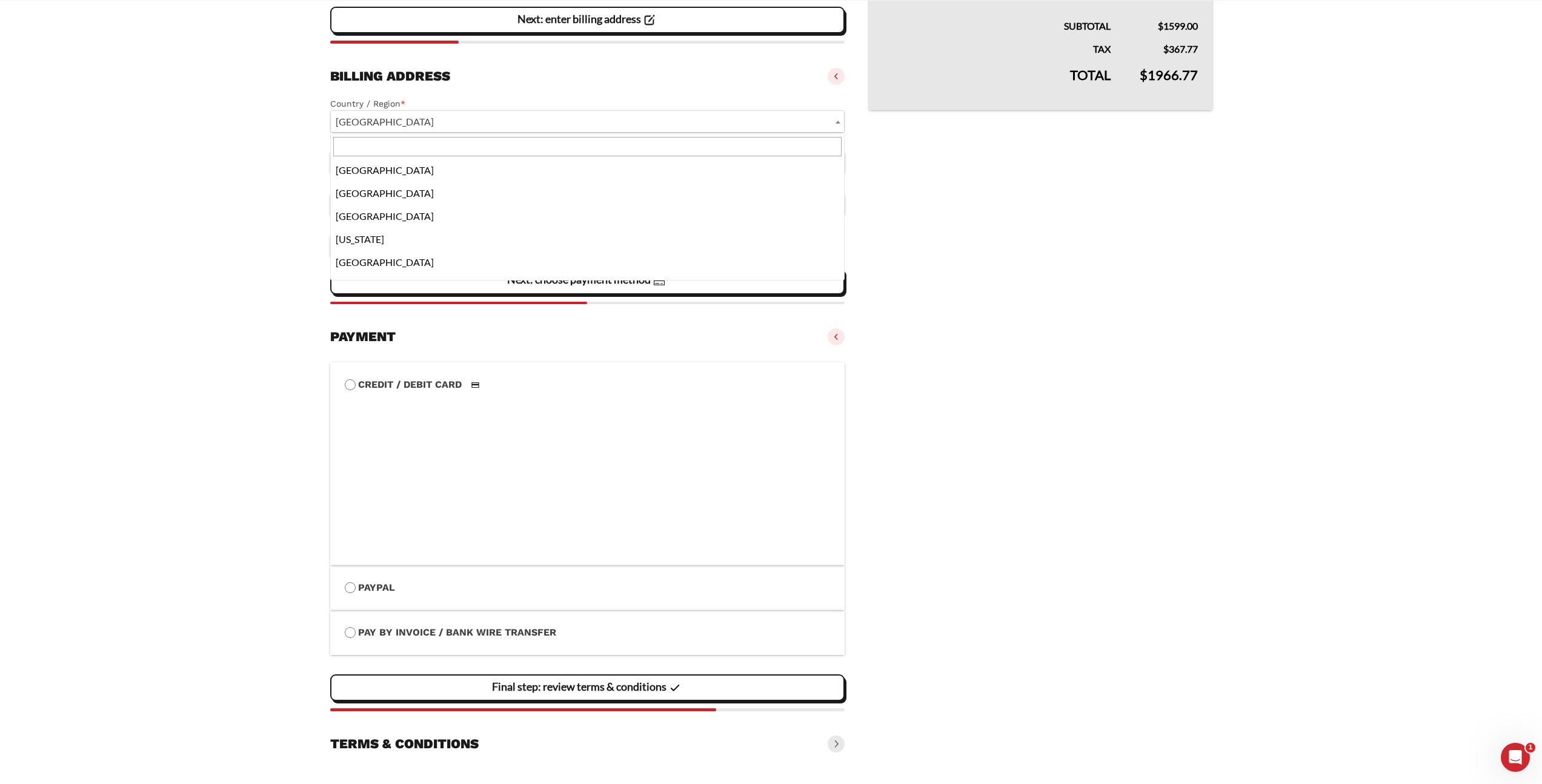
scroll to position [3959, 0]
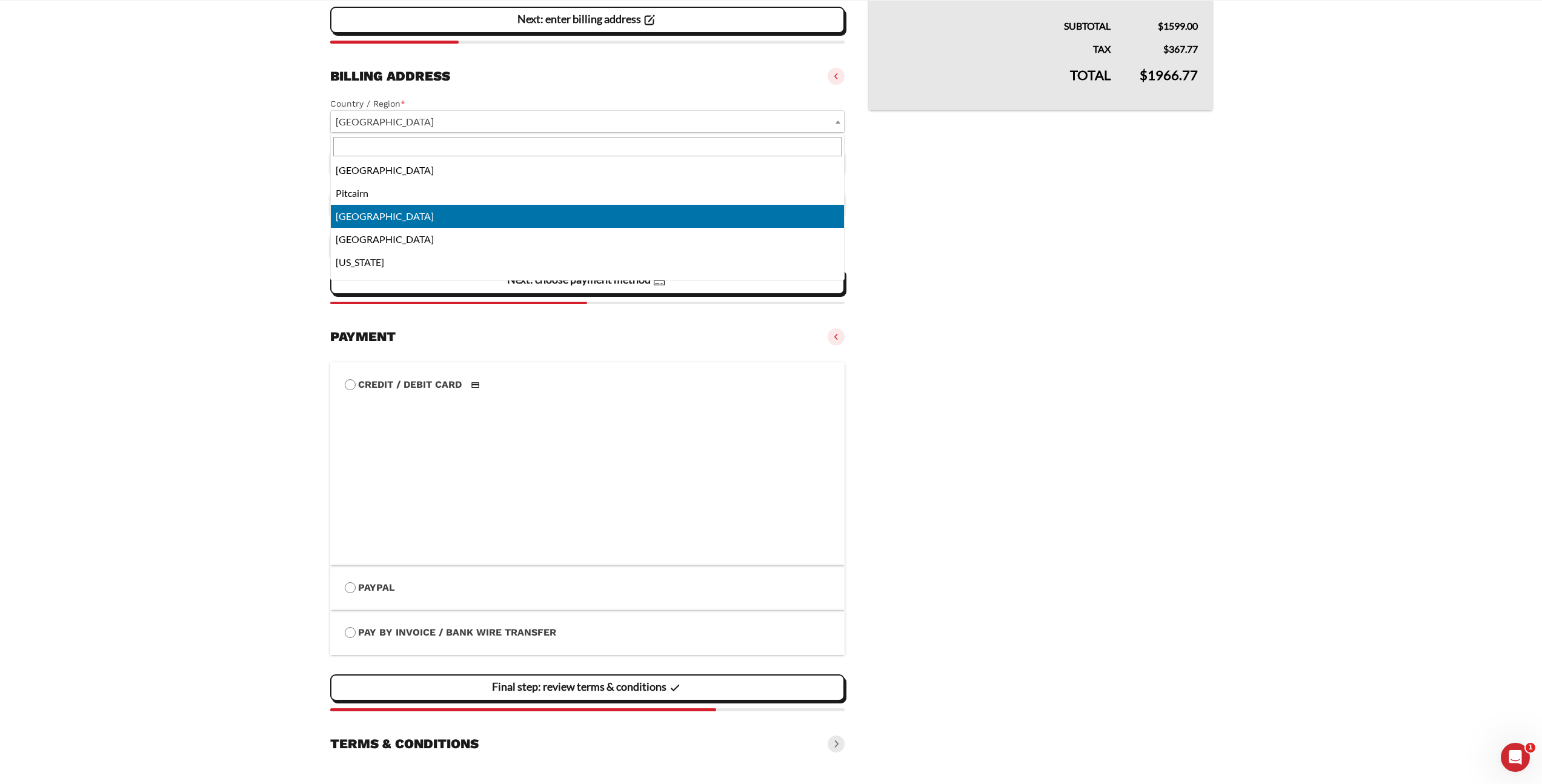
click at [493, 146] on input "text" at bounding box center [587, 146] width 509 height 19
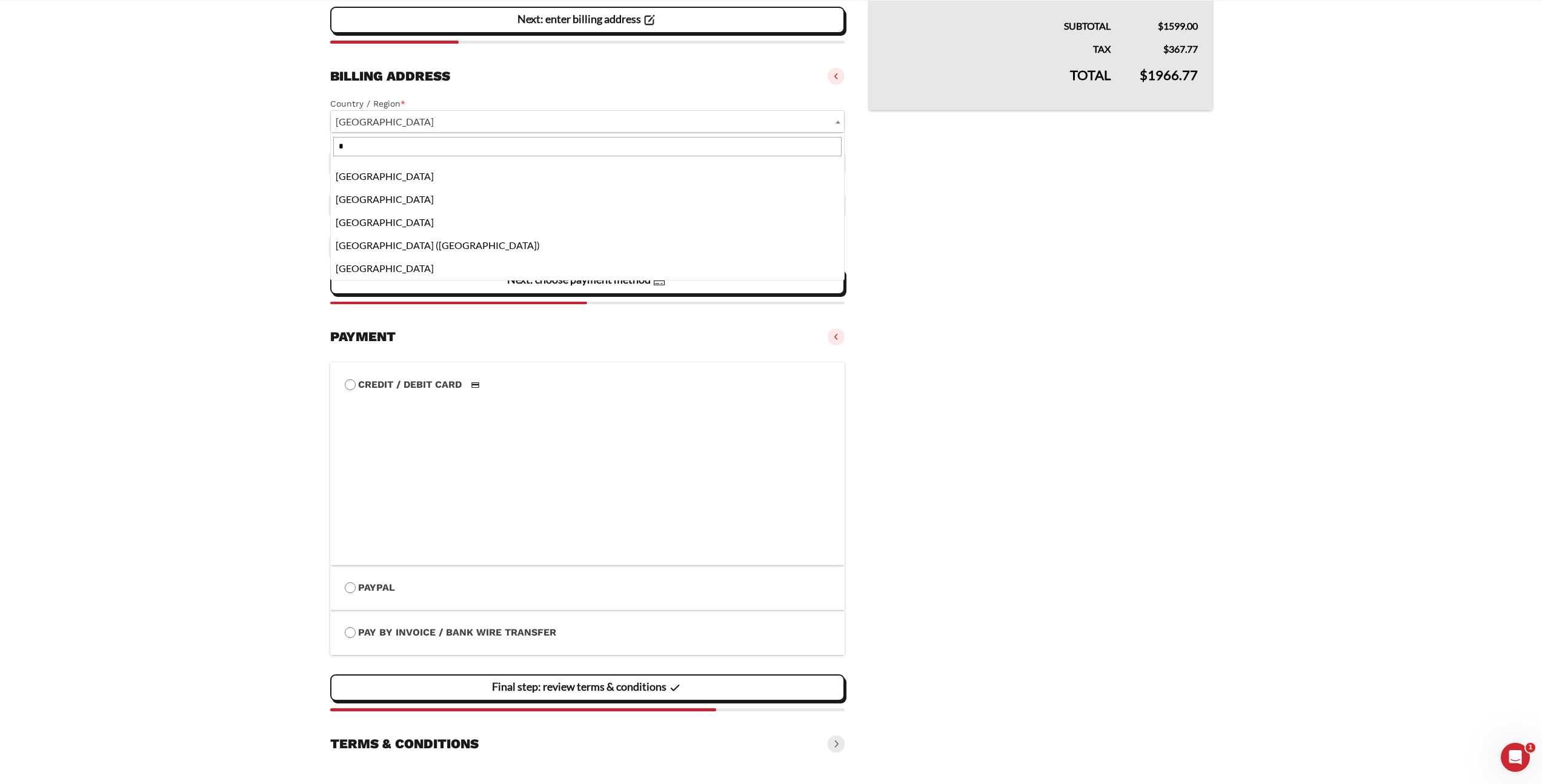
scroll to position [0, 0]
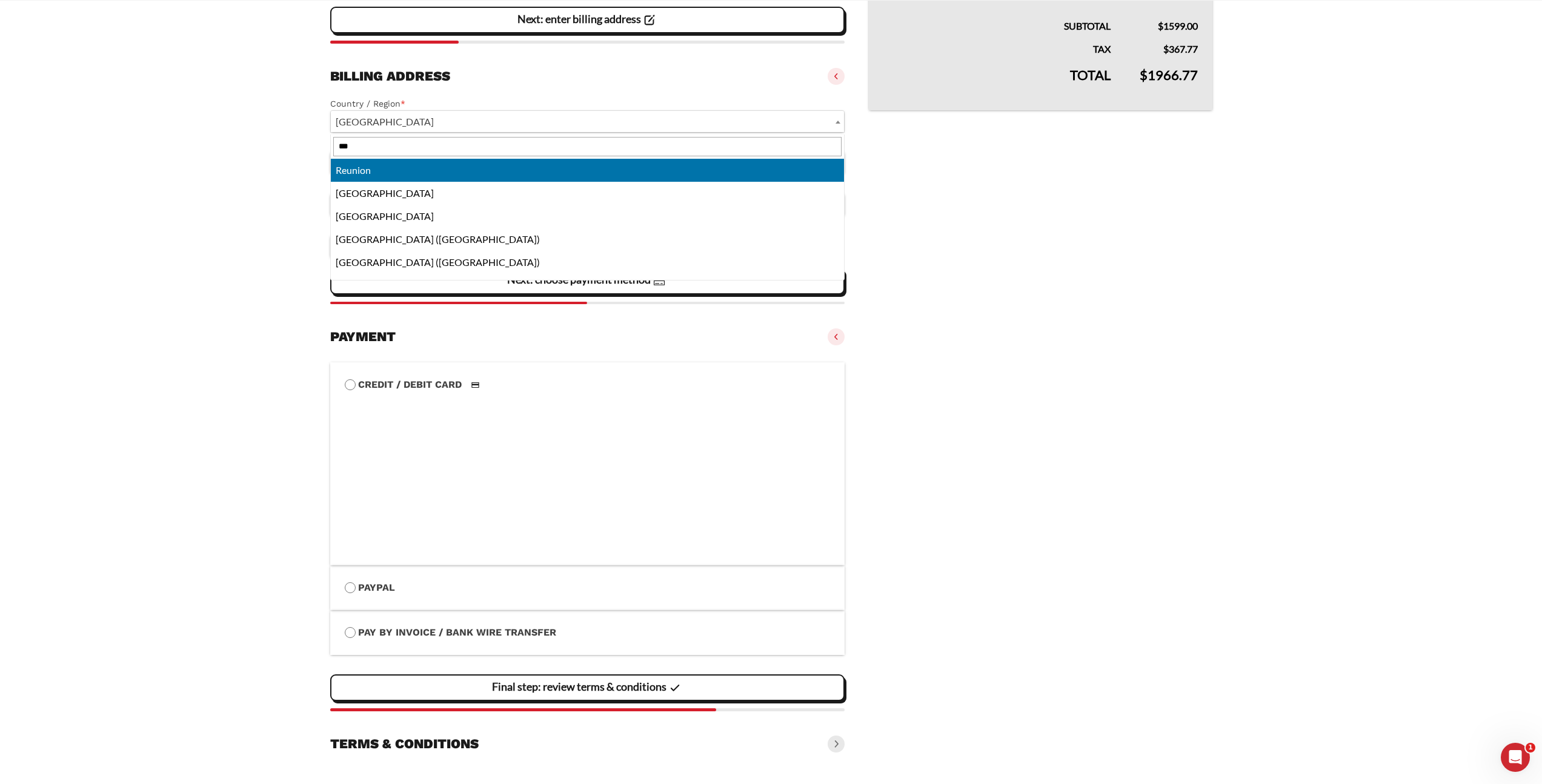
type input "***"
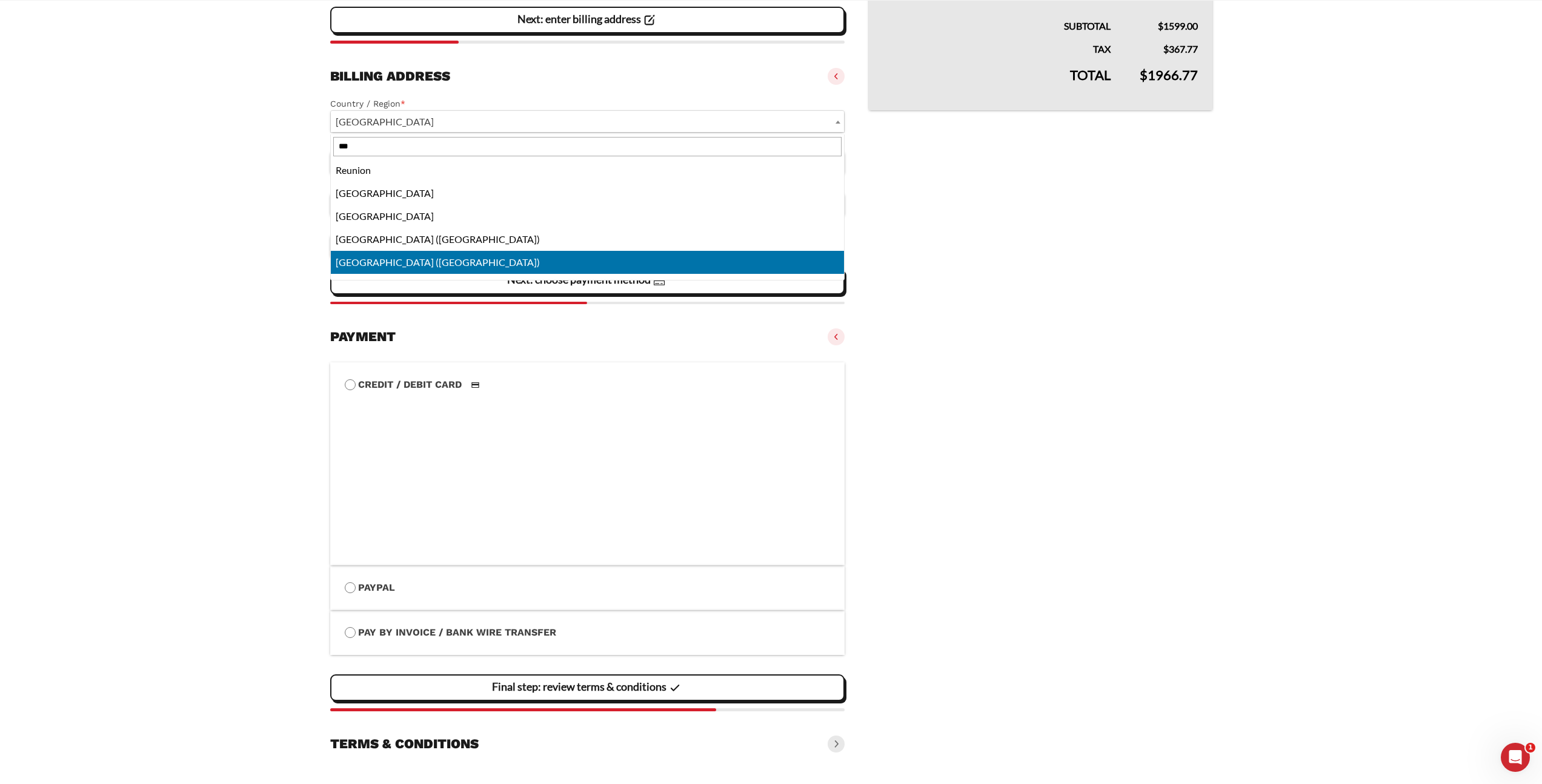
select select "**"
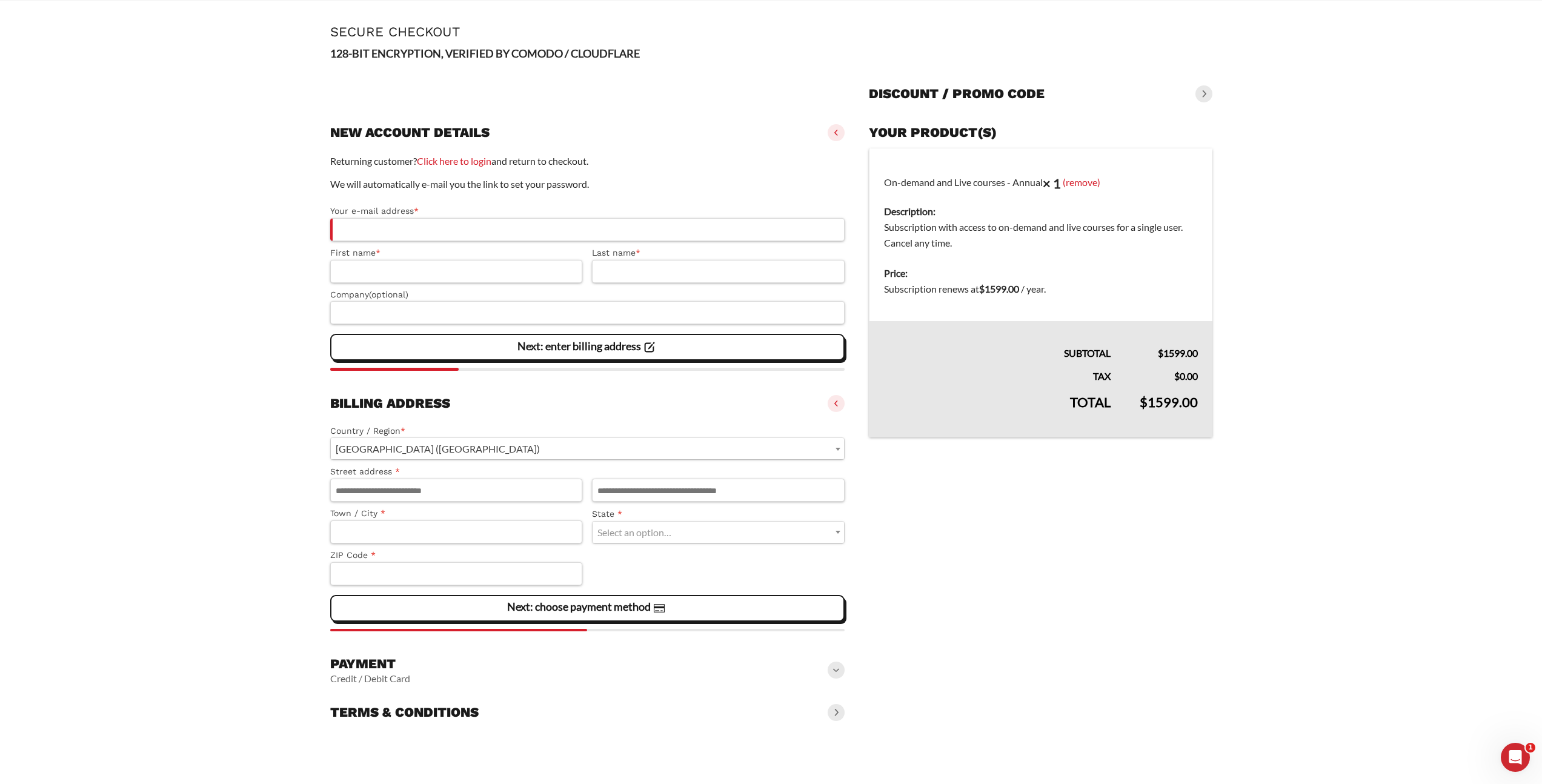
scroll to position [46, 0]
click at [582, 670] on div "Payment Credit / Debit Card" at bounding box center [587, 669] width 515 height 39
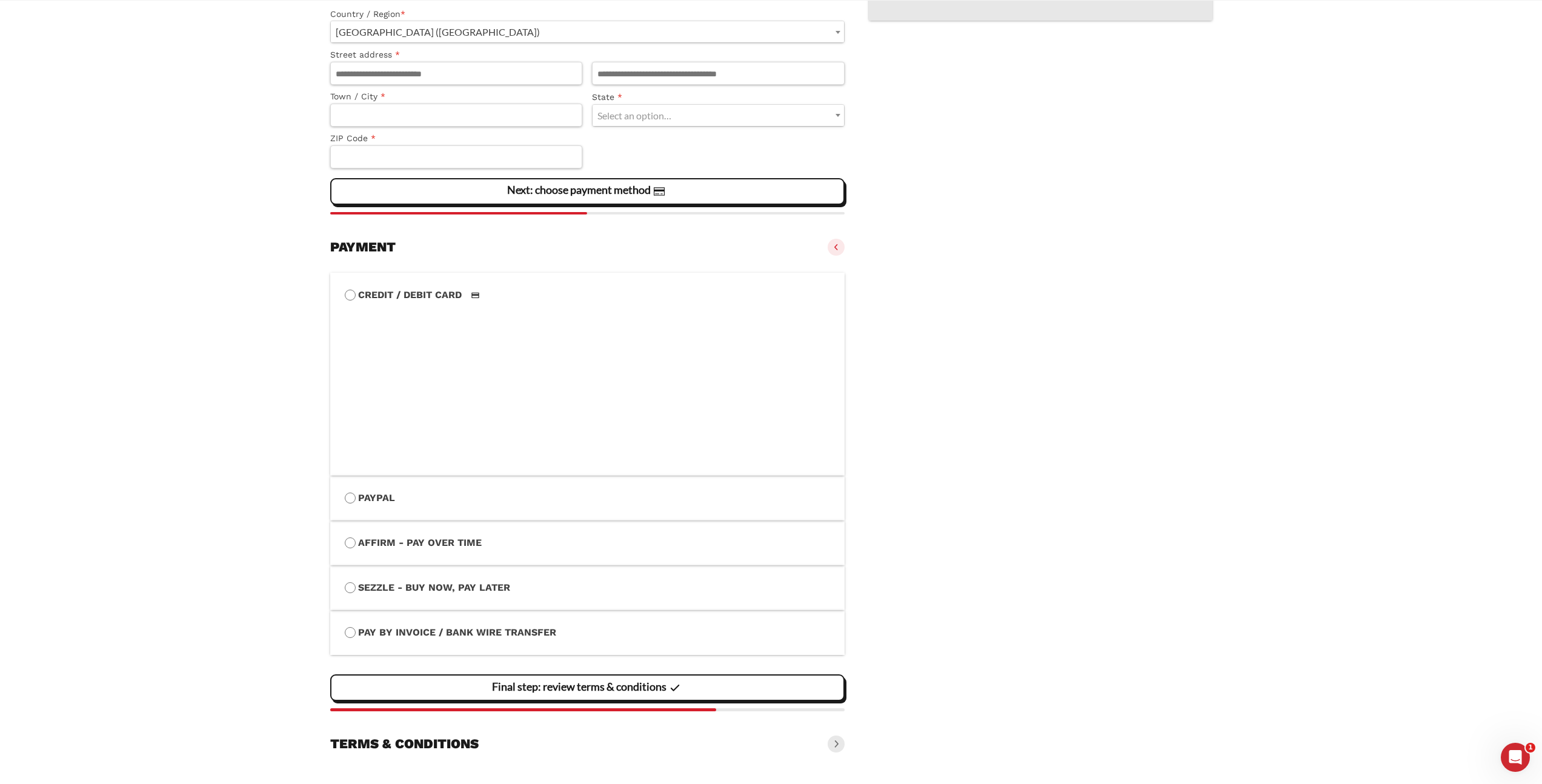
click at [439, 536] on label "Affirm - Pay over time" at bounding box center [587, 543] width 486 height 16
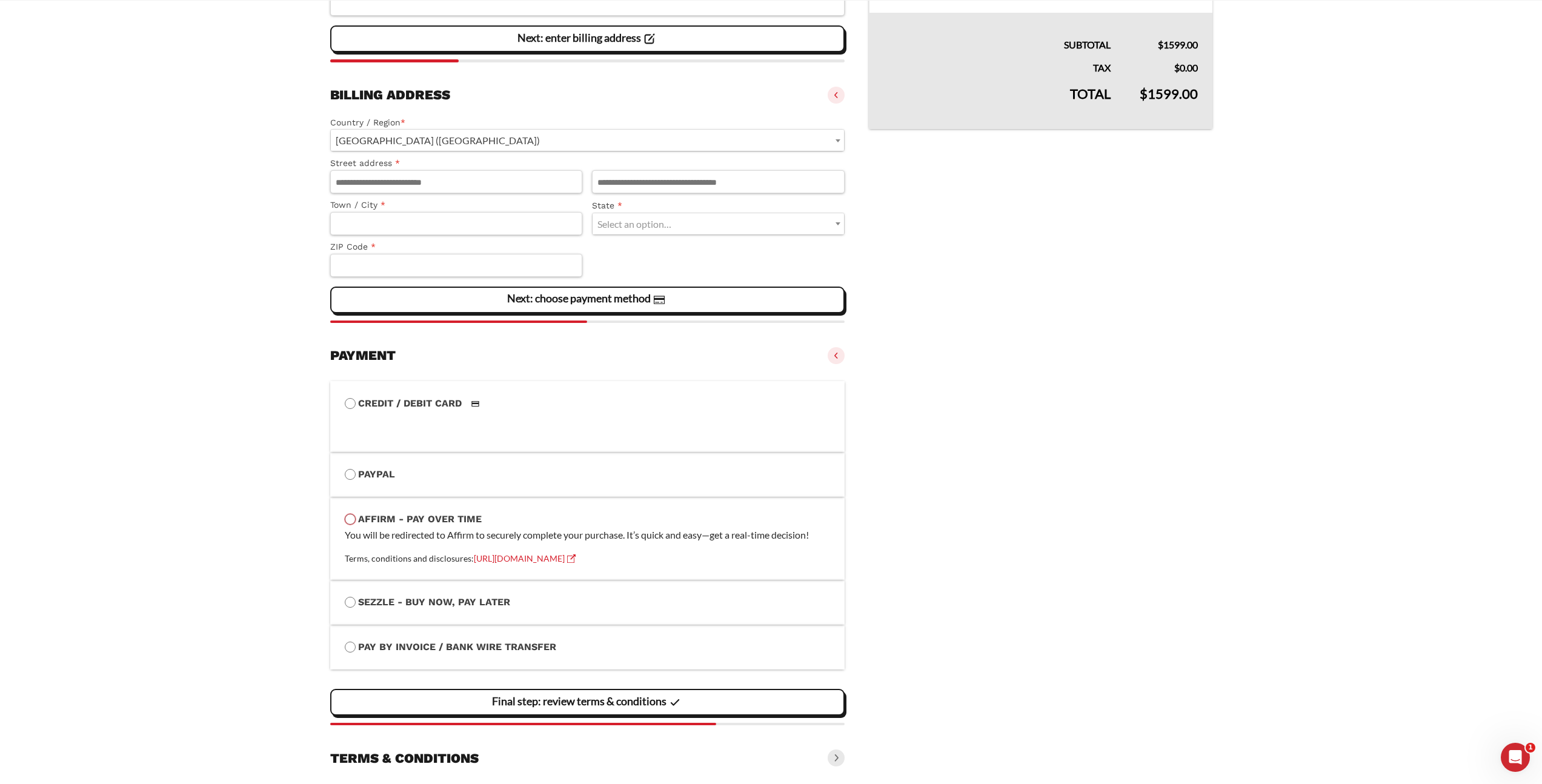
scroll to position [353, 0]
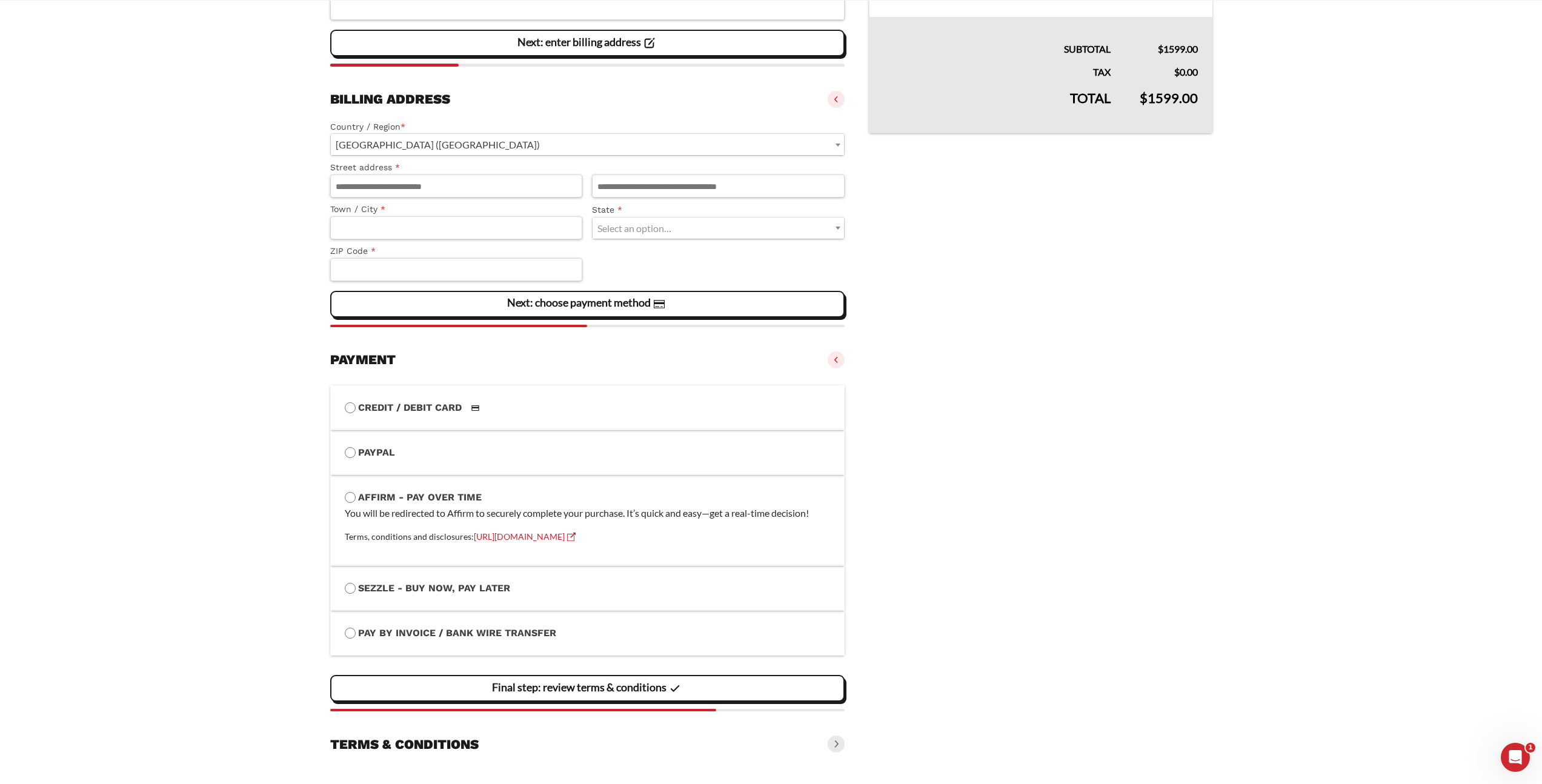
click at [178, 97] on main "Page Secure Checkout 128-BIT ENCRYPTION, VERIFIED BY COMODO / CLOUDFLARE Discou…" at bounding box center [771, 240] width 1542 height 1088
